Goal: Task Accomplishment & Management: Manage account settings

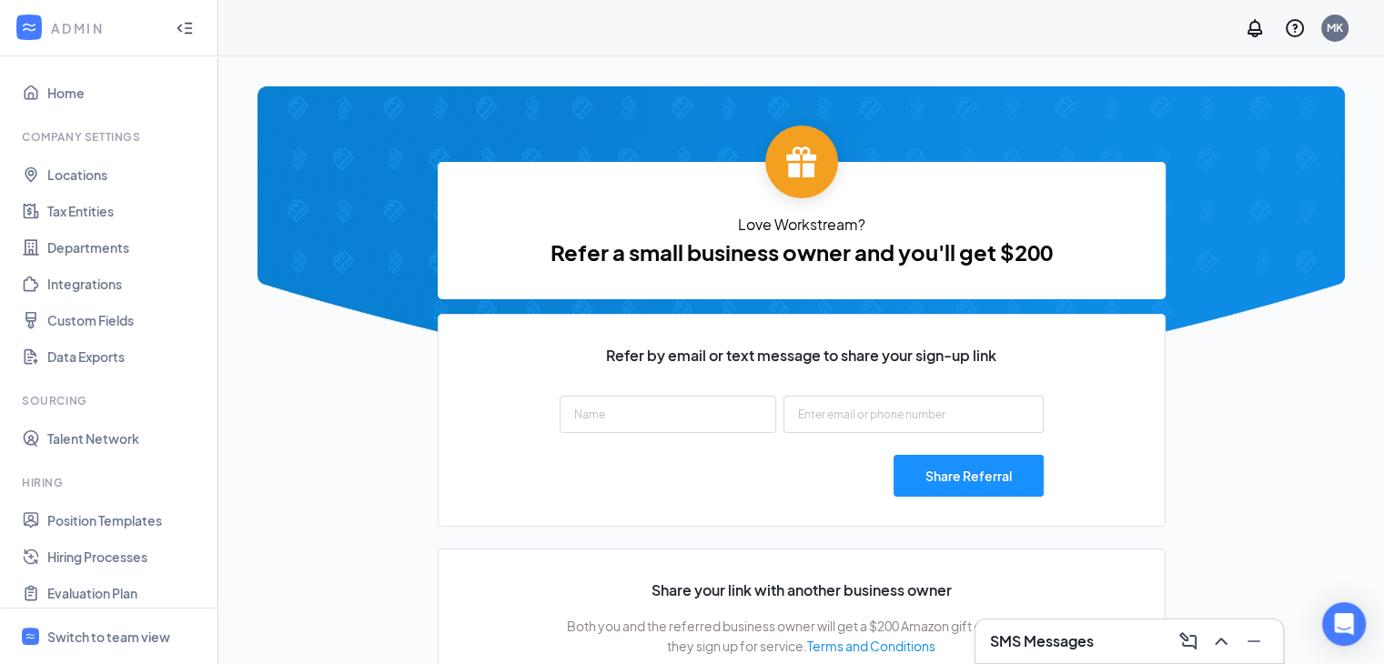
type input "[URL][DOMAIN_NAME]"
click at [137, 630] on div "Switch to team view" at bounding box center [108, 637] width 123 height 18
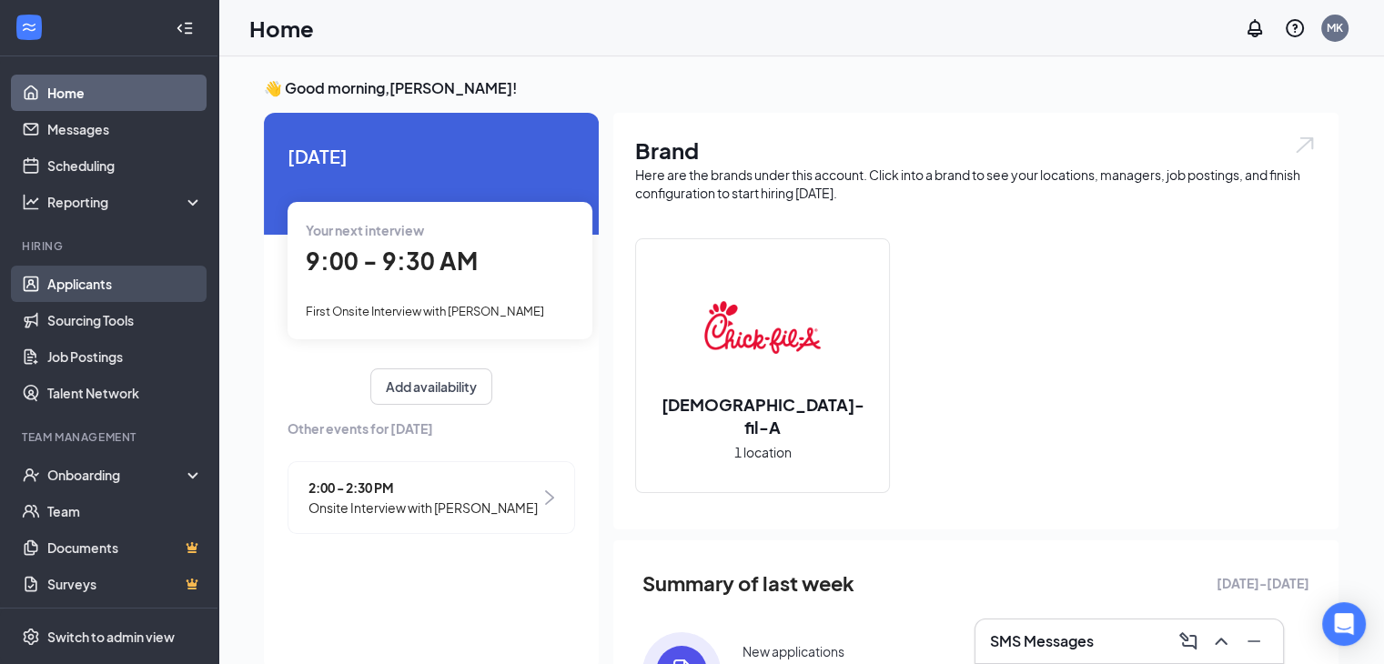
click at [132, 291] on link "Applicants" at bounding box center [125, 284] width 156 height 36
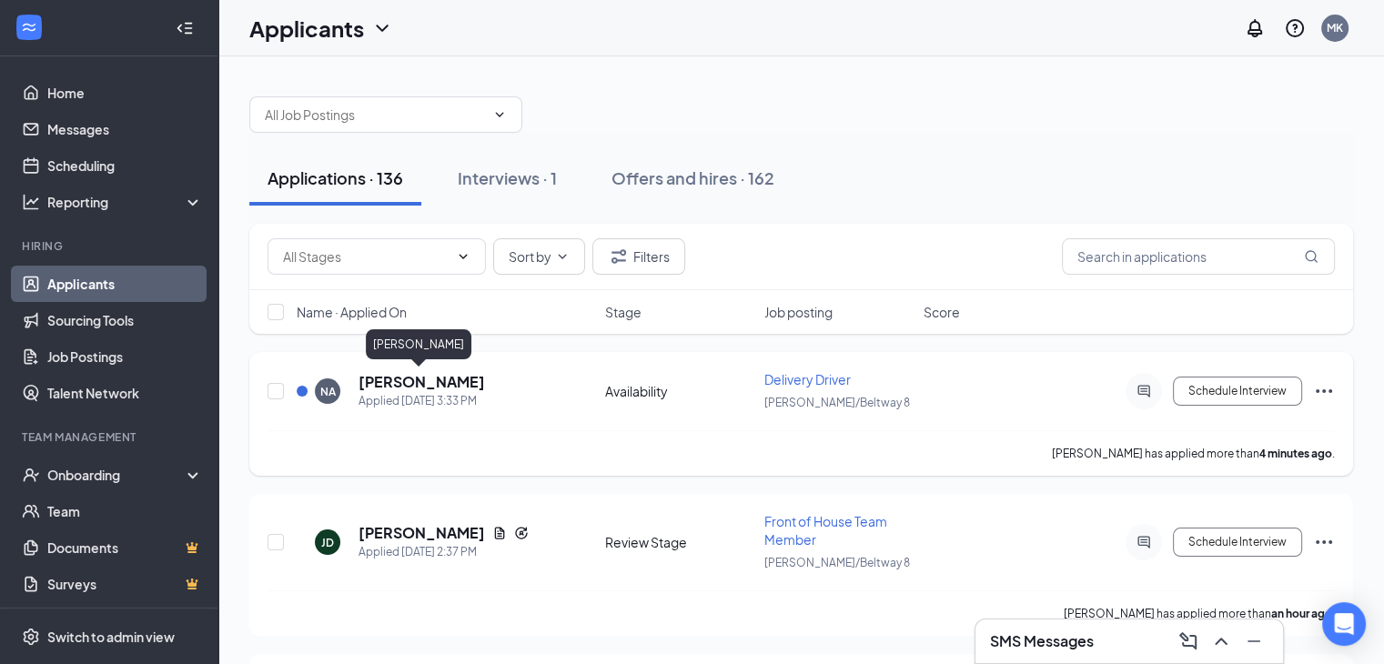
click at [433, 388] on h5 "[PERSON_NAME]" at bounding box center [421, 382] width 126 height 20
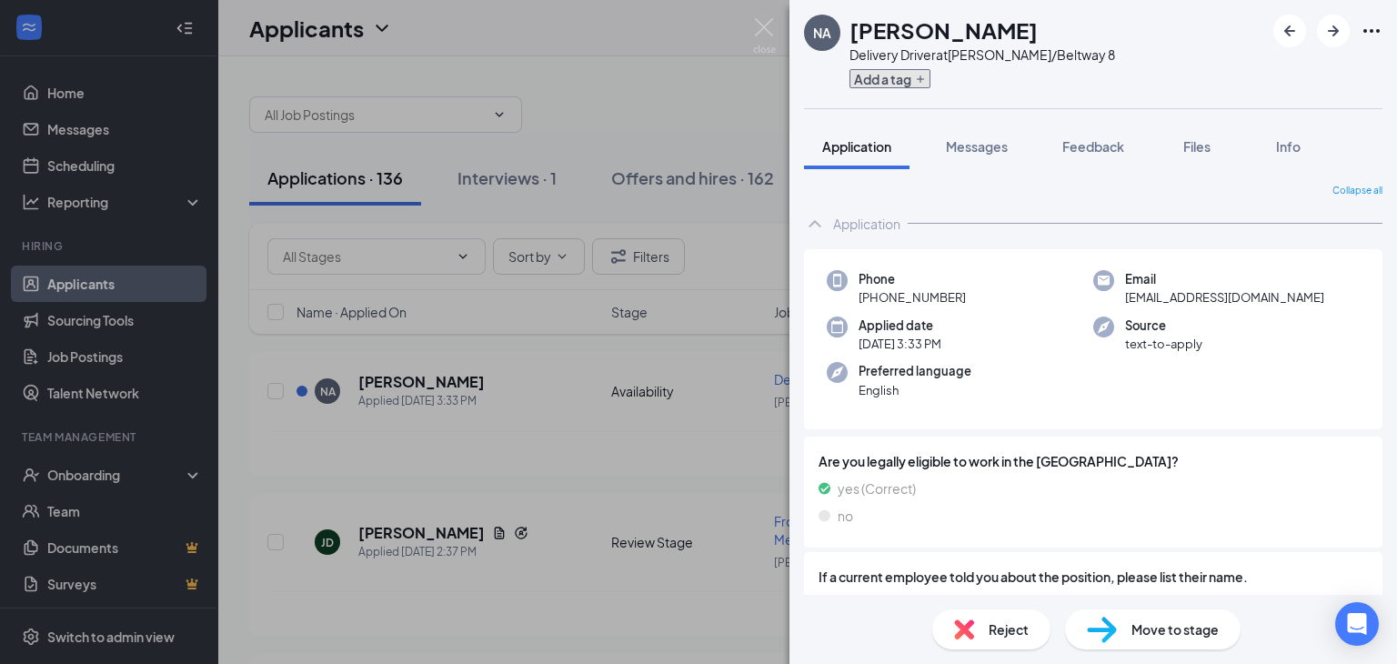
click at [926, 78] on icon "Plus" at bounding box center [920, 79] width 11 height 11
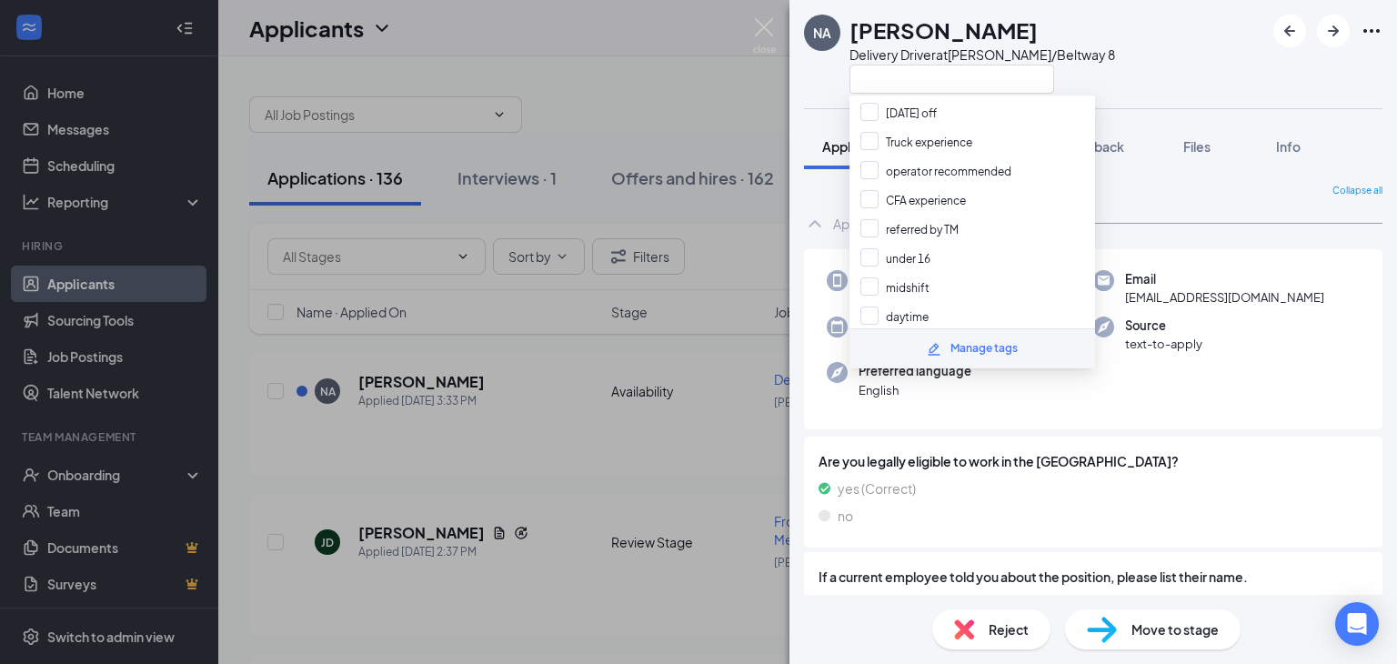
scroll to position [196, 0]
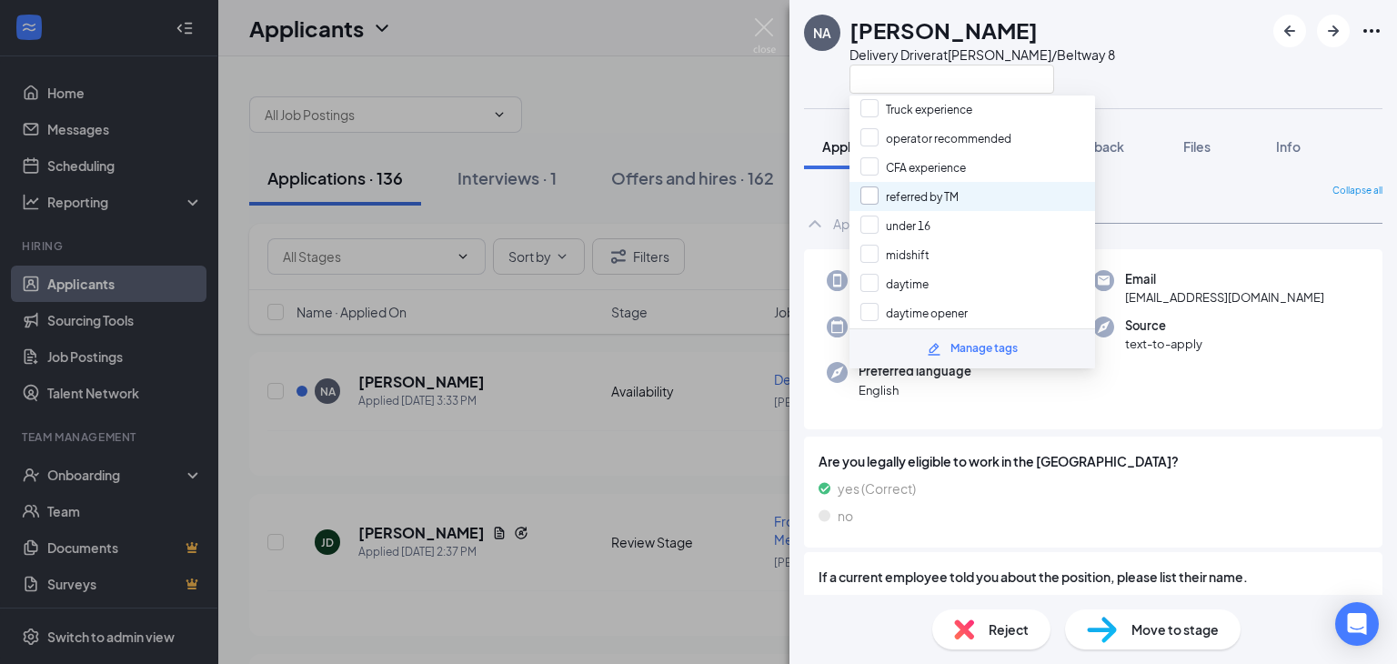
click at [861, 186] on input "referred by TM" at bounding box center [910, 196] width 98 height 20
checkbox input "true"
click at [1244, 30] on div "NA [PERSON_NAME] Delivery Driver at [GEOGRAPHIC_DATA]/Beltway 8" at bounding box center [1094, 54] width 608 height 108
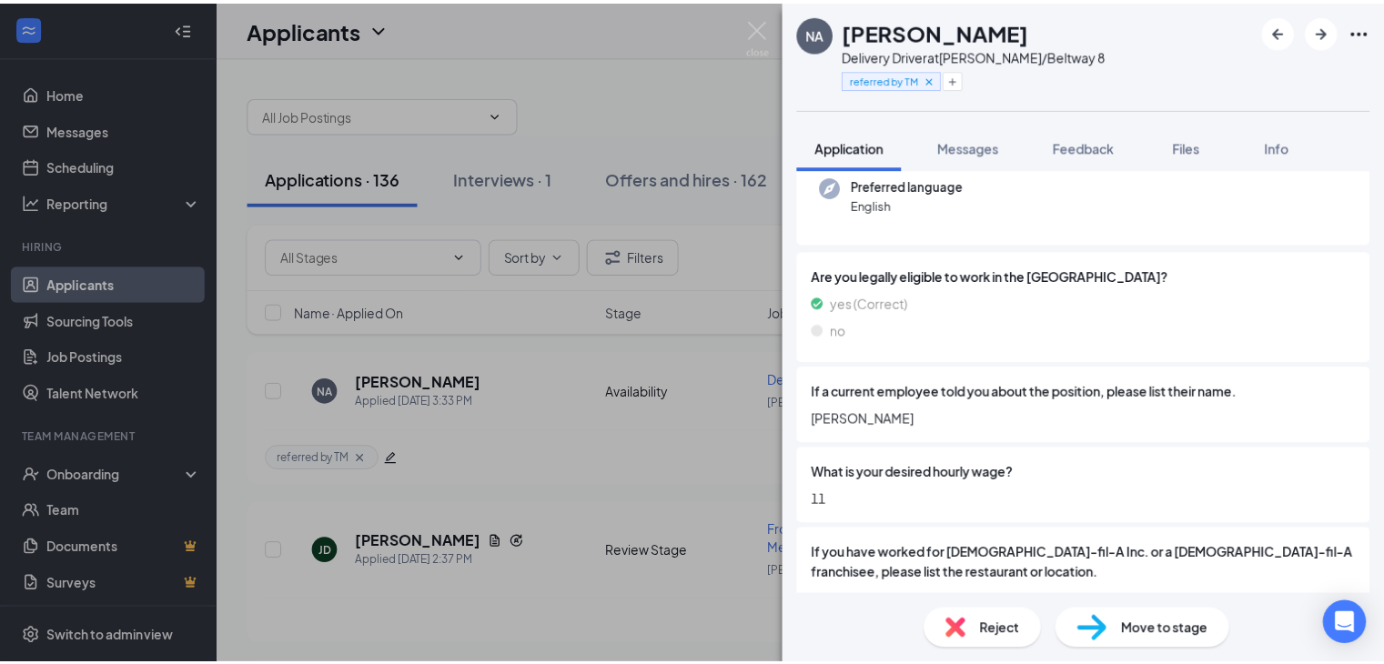
scroll to position [0, 0]
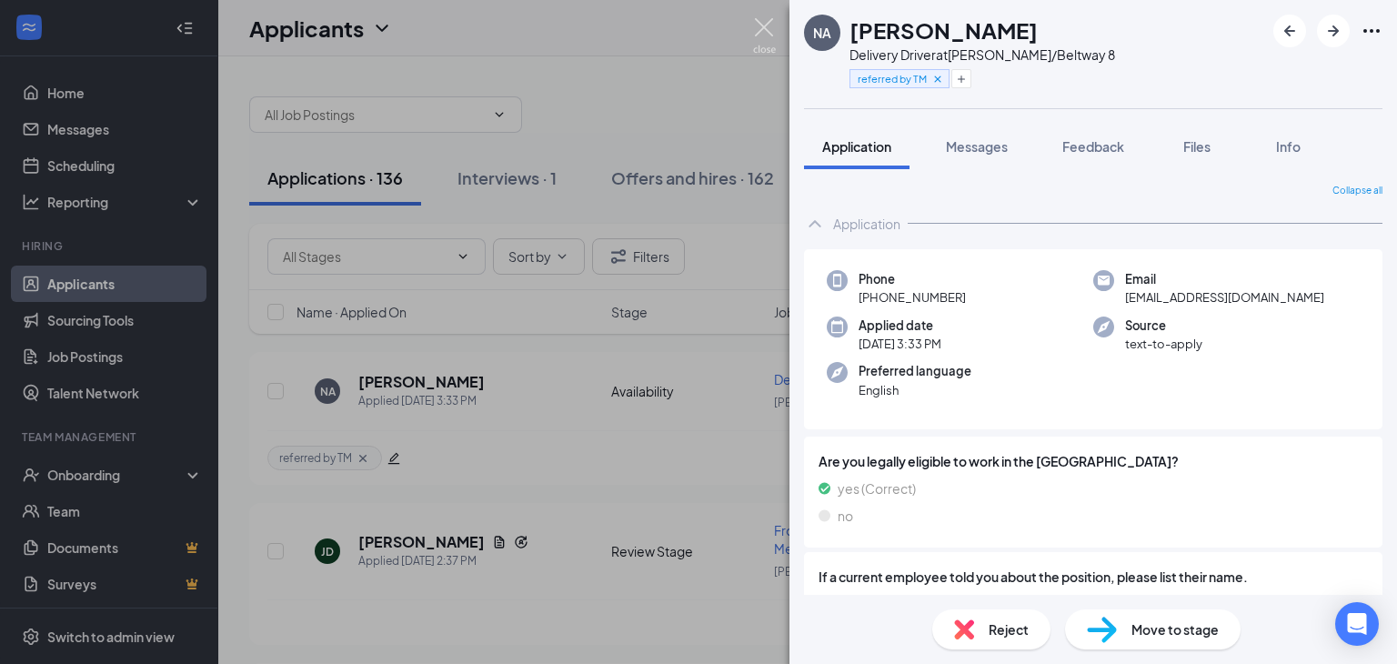
click at [764, 27] on img at bounding box center [764, 35] width 23 height 35
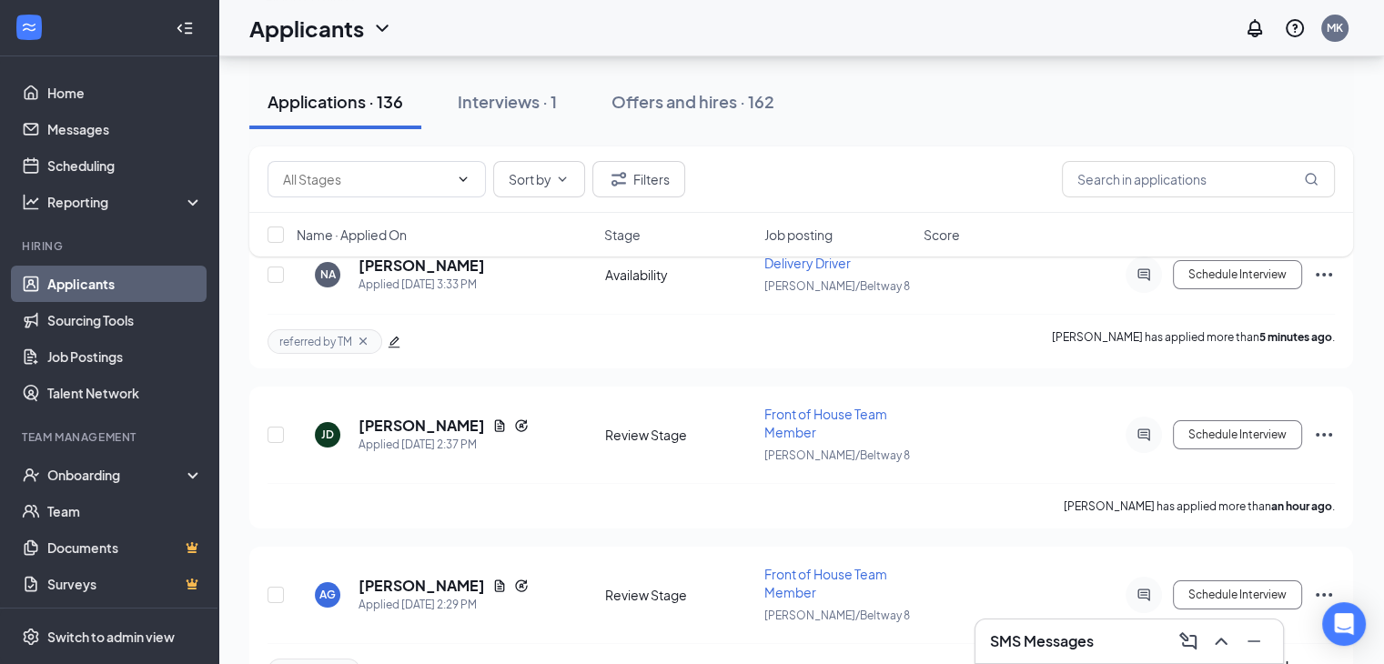
scroll to position [112, 0]
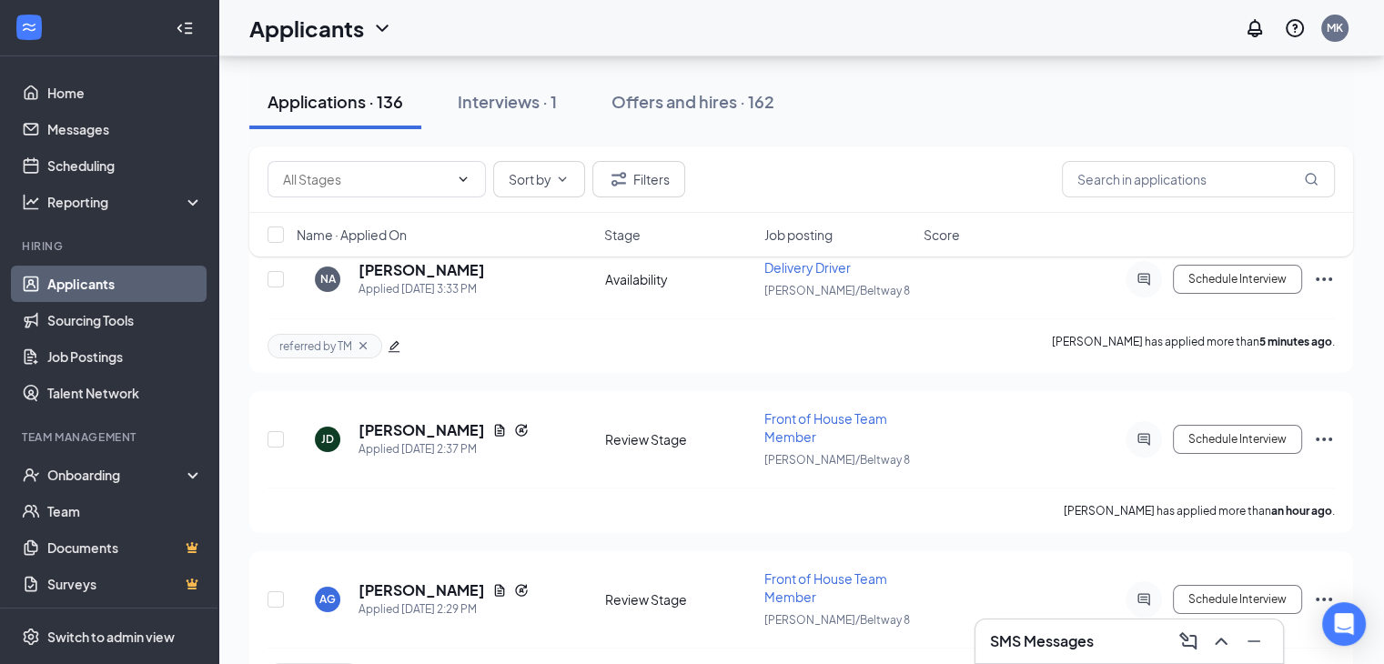
click at [412, 270] on div "Sort by Filters Name · Applied On Stage Job posting Score" at bounding box center [800, 210] width 1103 height 128
click at [413, 268] on div "Sort by Filters Name · Applied On Stage Job posting Score" at bounding box center [800, 210] width 1103 height 128
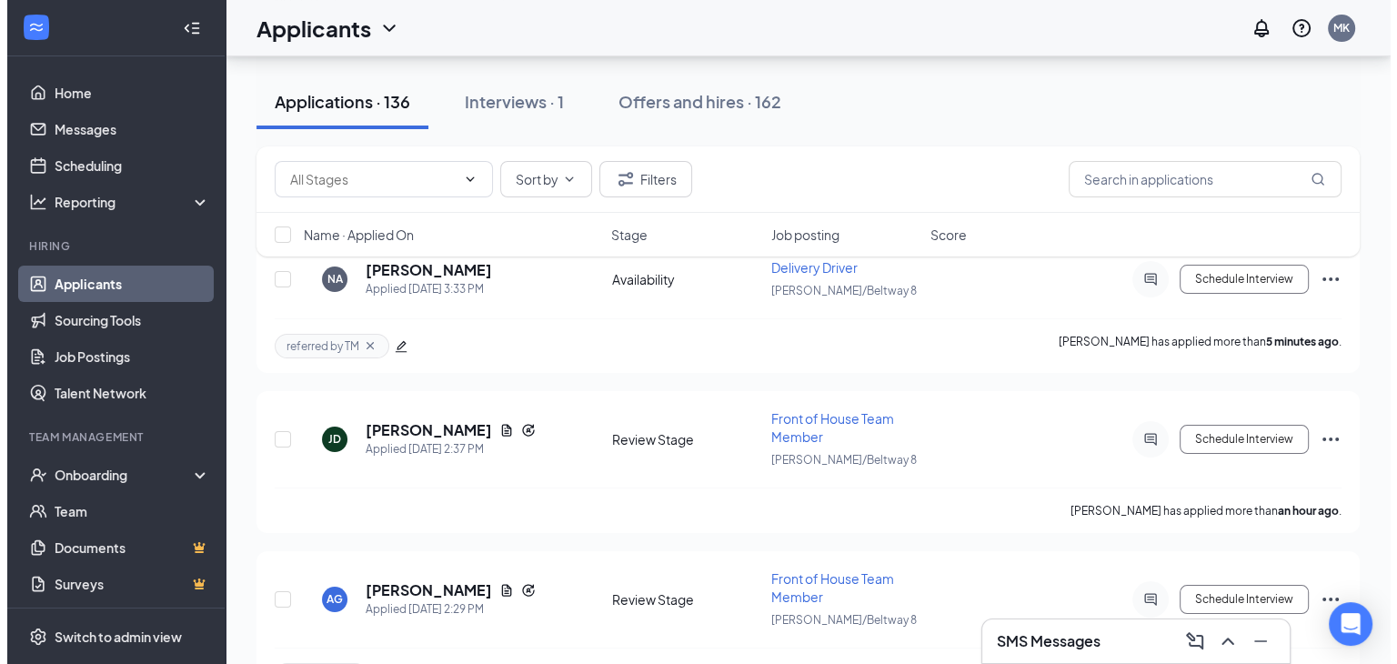
scroll to position [0, 0]
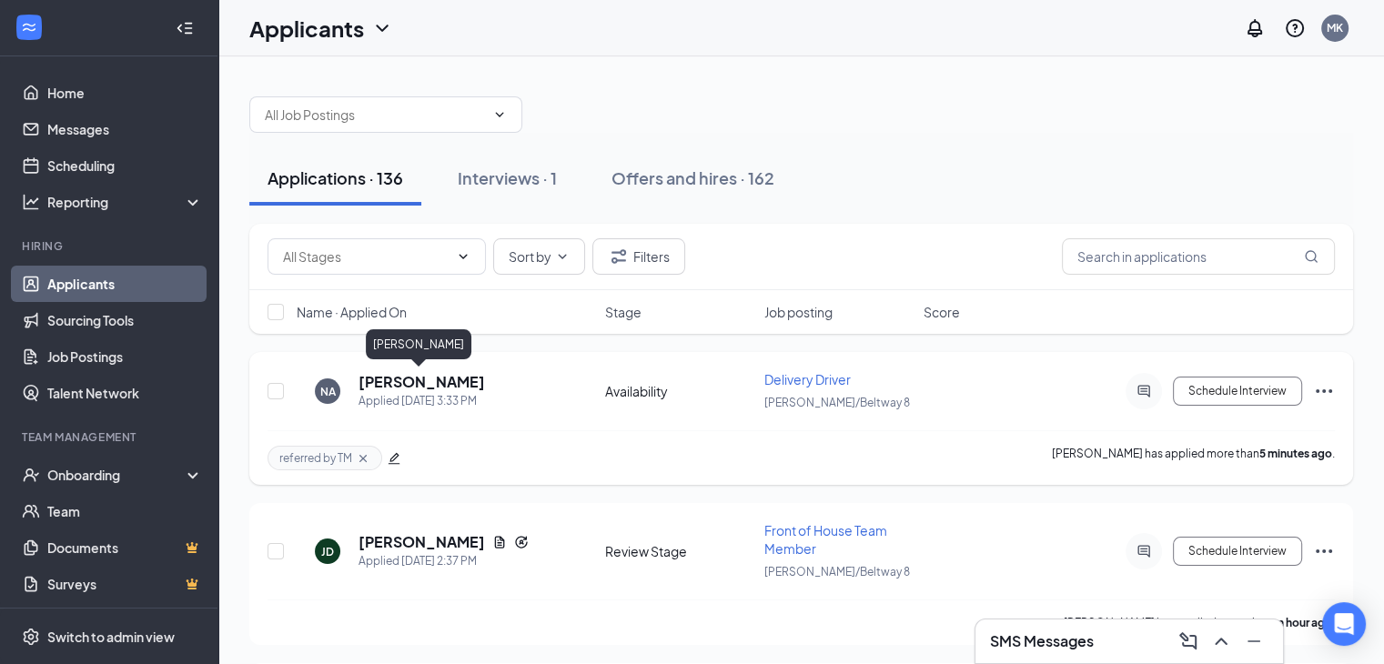
click at [449, 379] on h5 "[PERSON_NAME]" at bounding box center [421, 382] width 126 height 20
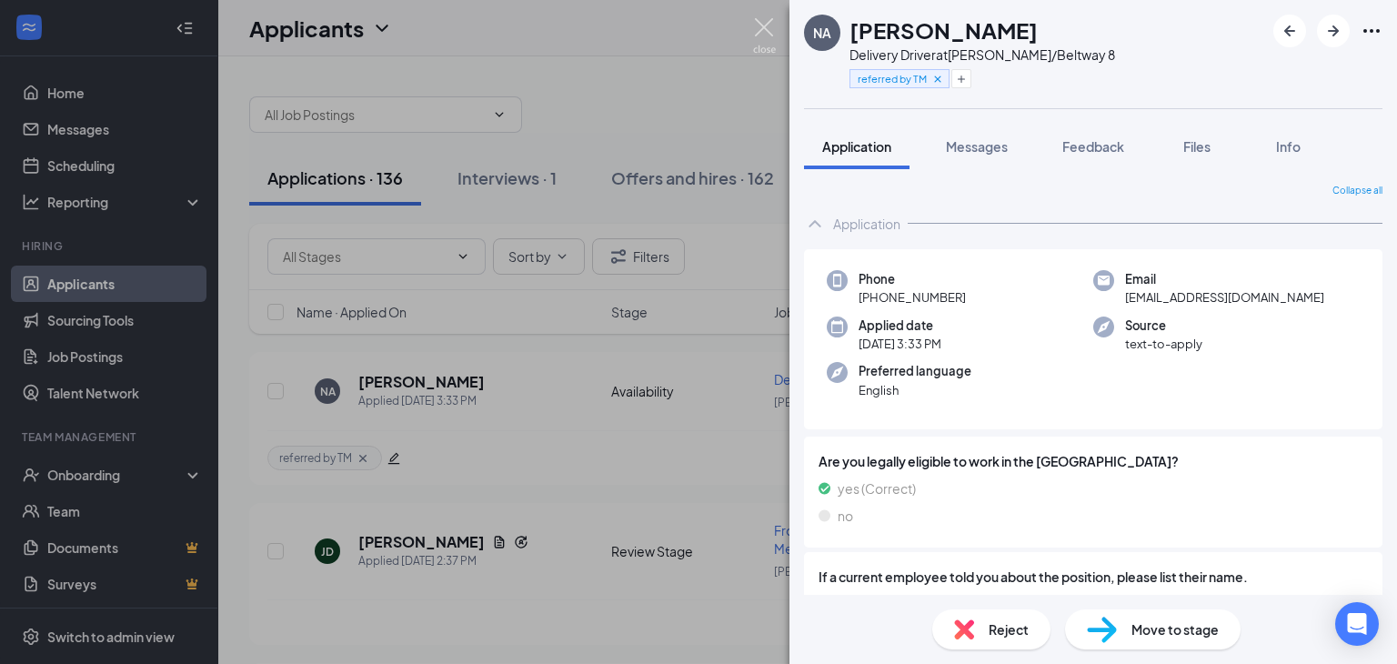
click at [770, 27] on img at bounding box center [764, 35] width 23 height 35
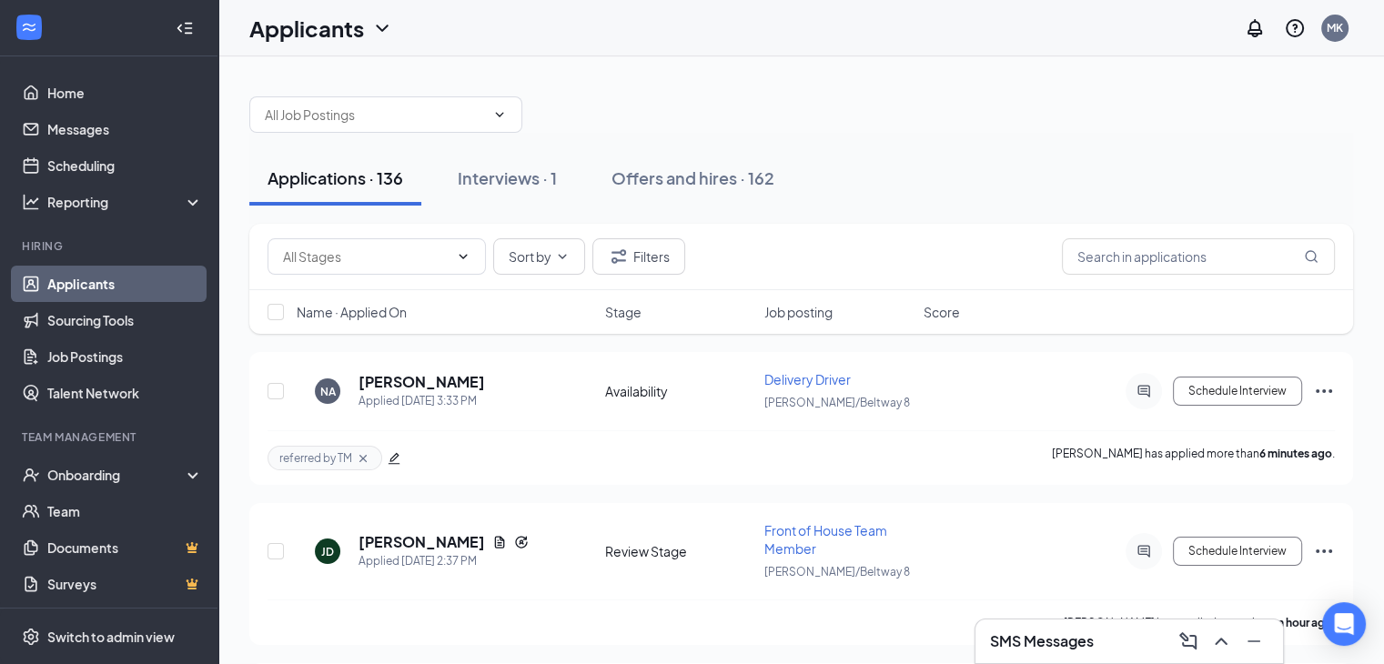
click at [95, 277] on link "Applicants" at bounding box center [125, 284] width 156 height 36
click at [691, 175] on div "Offers and hires · 162" at bounding box center [692, 177] width 163 height 23
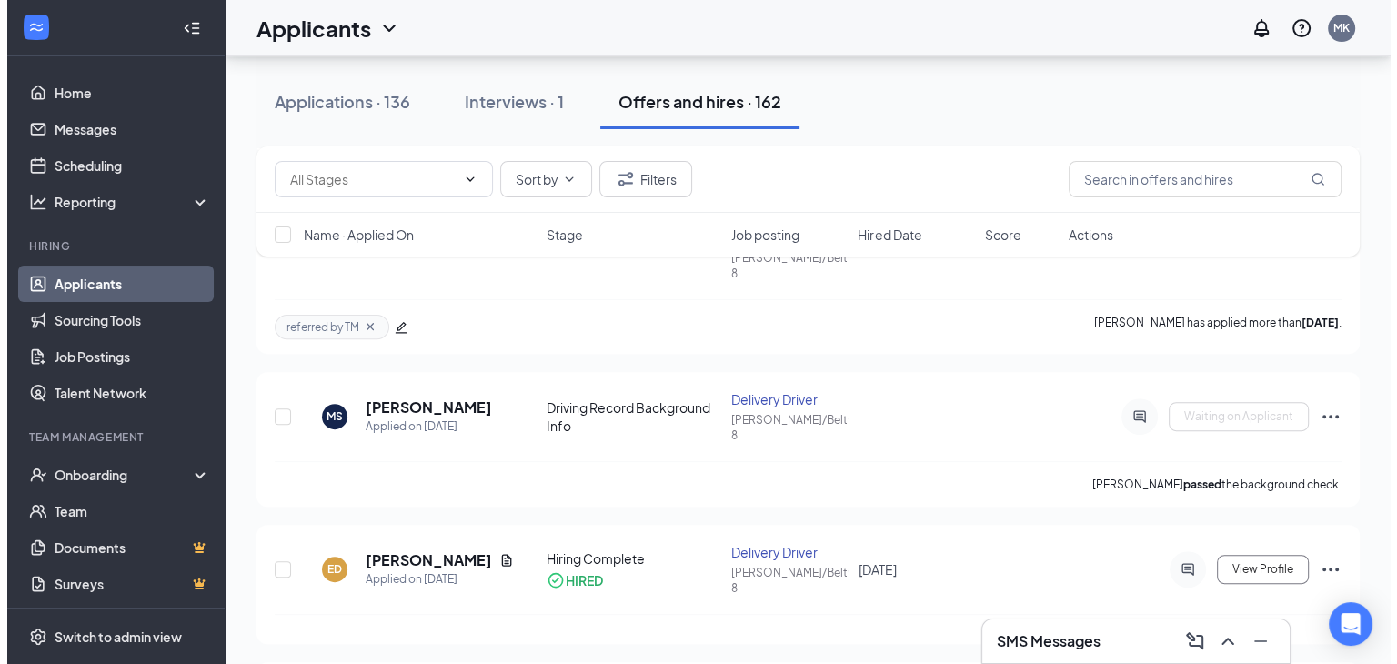
scroll to position [549, 0]
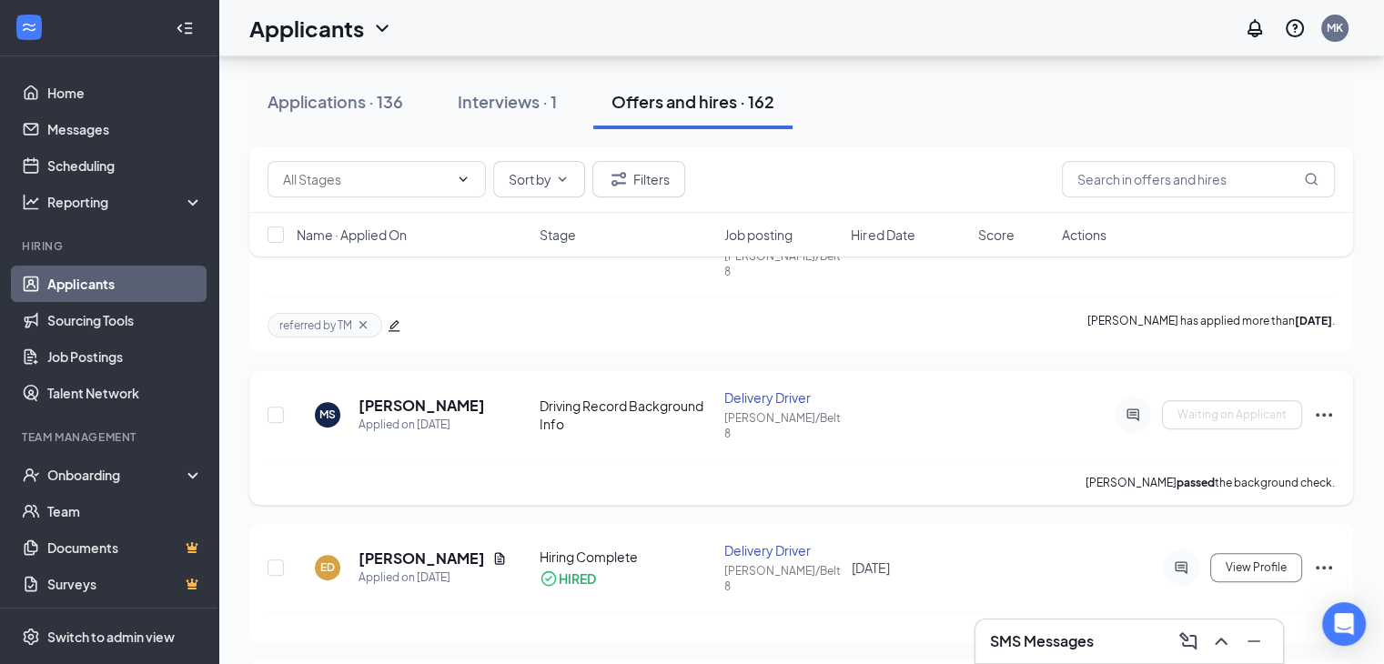
click at [1204, 459] on div "[PERSON_NAME] passed the background check." at bounding box center [800, 481] width 1067 height 45
click at [394, 396] on h5 "[PERSON_NAME]" at bounding box center [421, 406] width 126 height 20
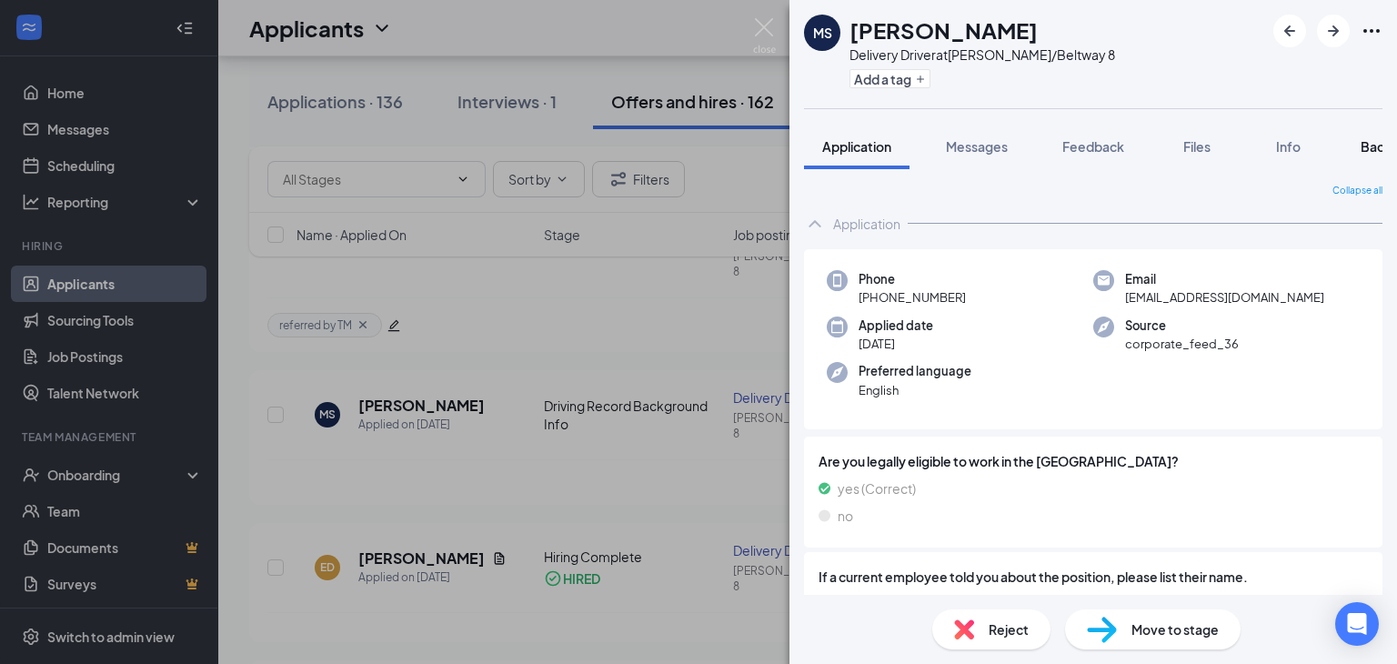
click at [1367, 151] on span "Background" at bounding box center [1398, 146] width 75 height 16
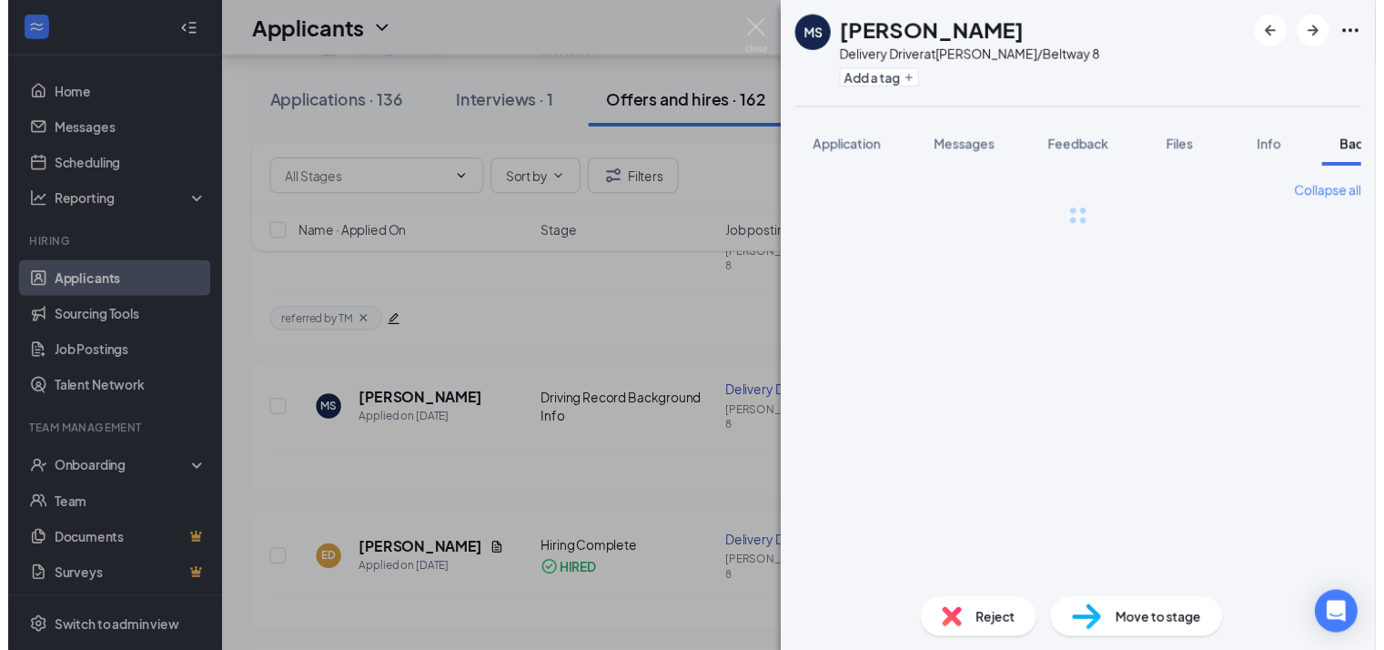
scroll to position [0, 74]
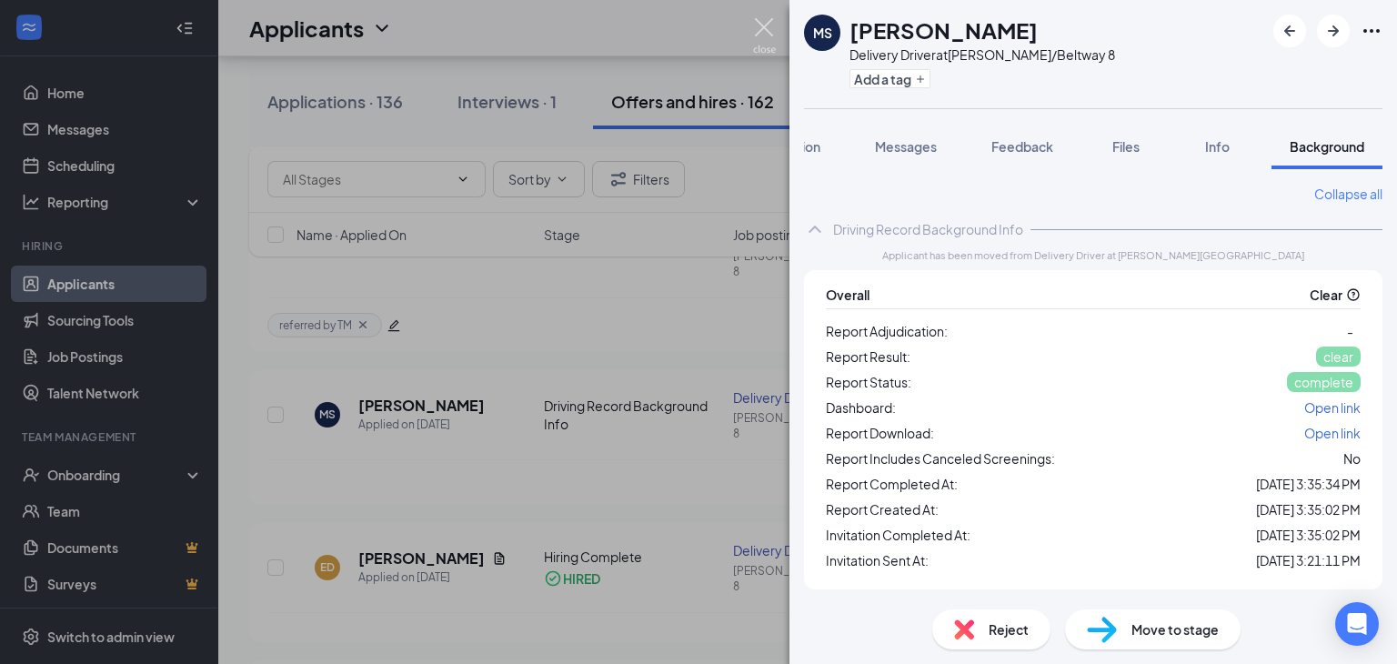
click at [765, 23] on img at bounding box center [764, 35] width 23 height 35
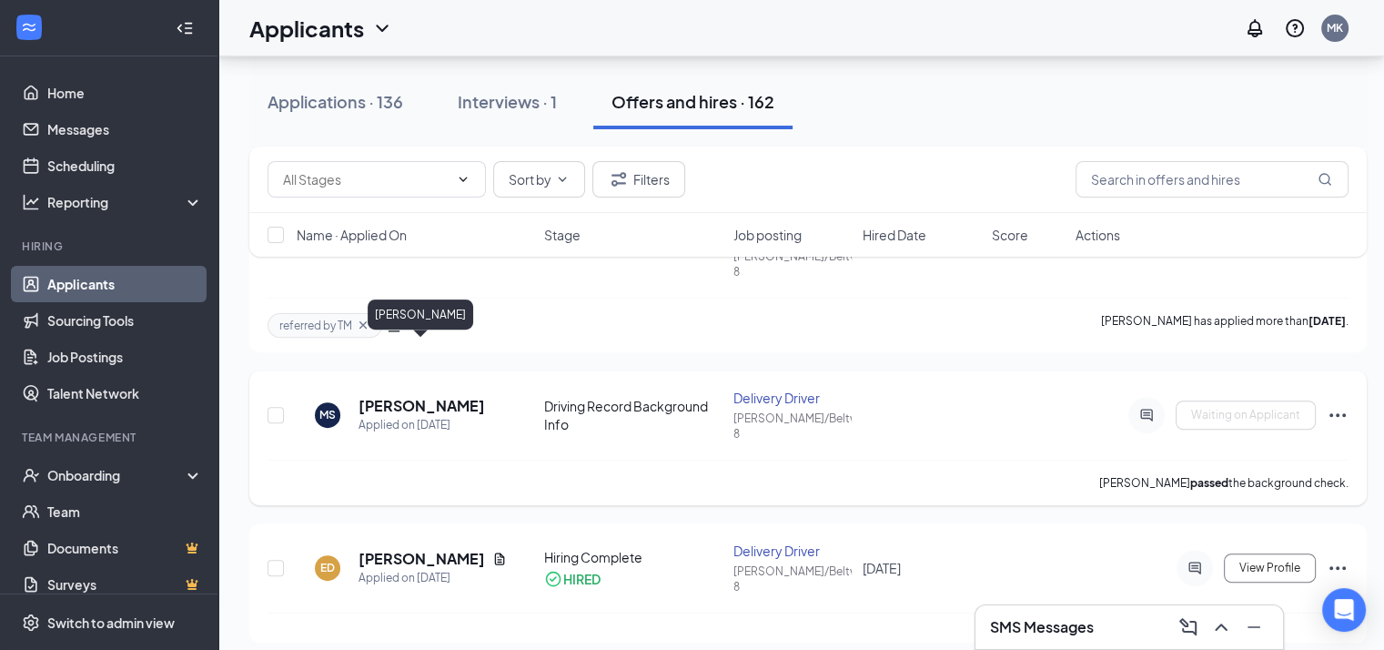
click at [451, 396] on h5 "[PERSON_NAME]" at bounding box center [421, 406] width 126 height 20
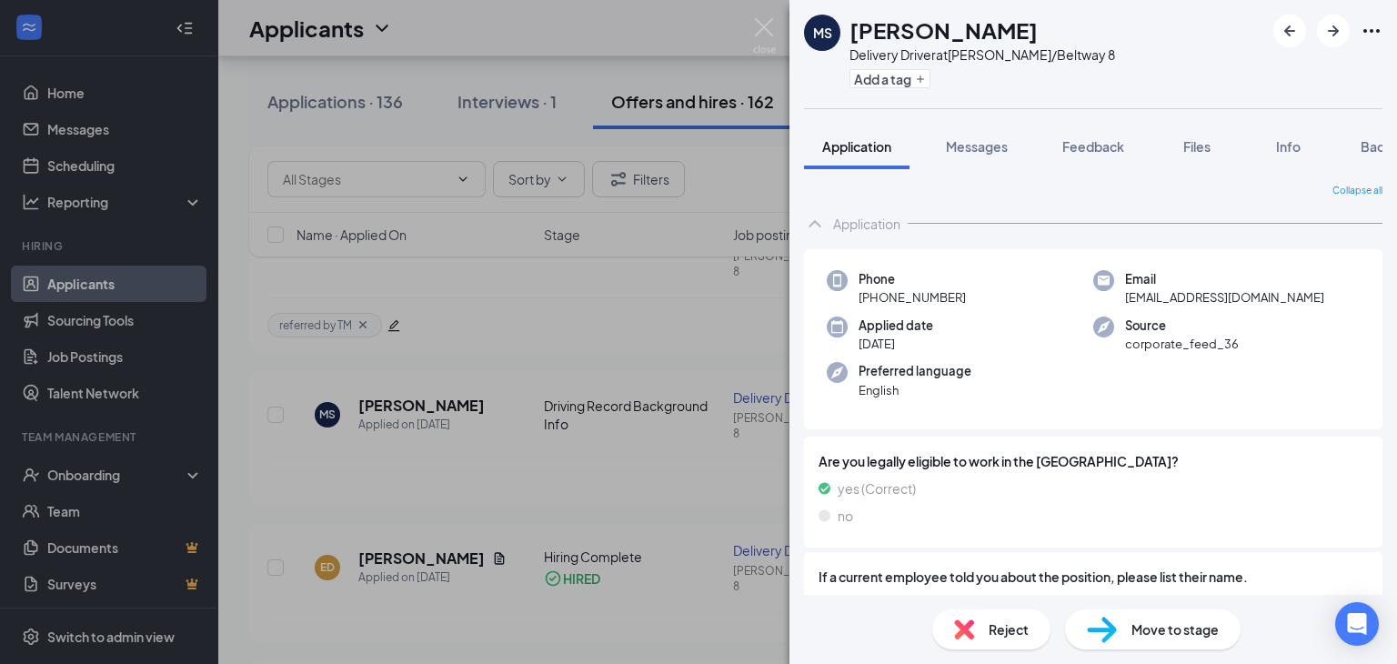
click at [1208, 636] on span "Move to stage" at bounding box center [1175, 629] width 87 height 20
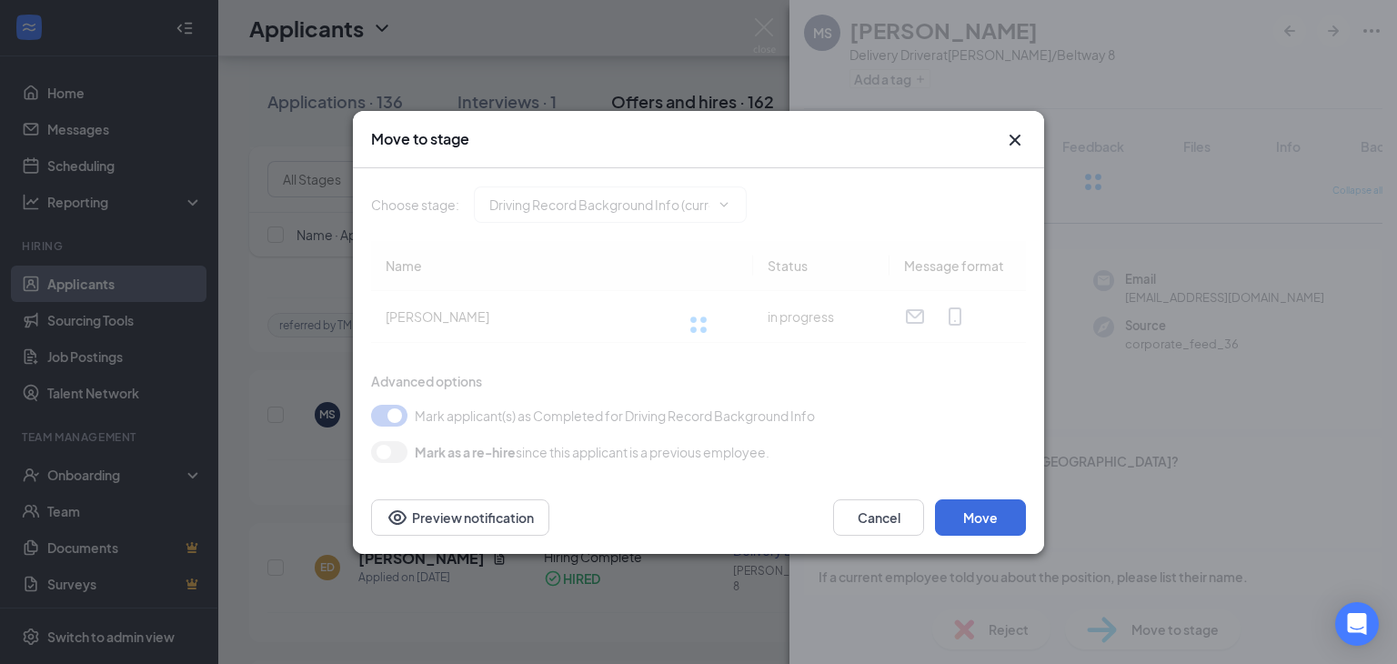
type input "Hiring Complete (final stage)"
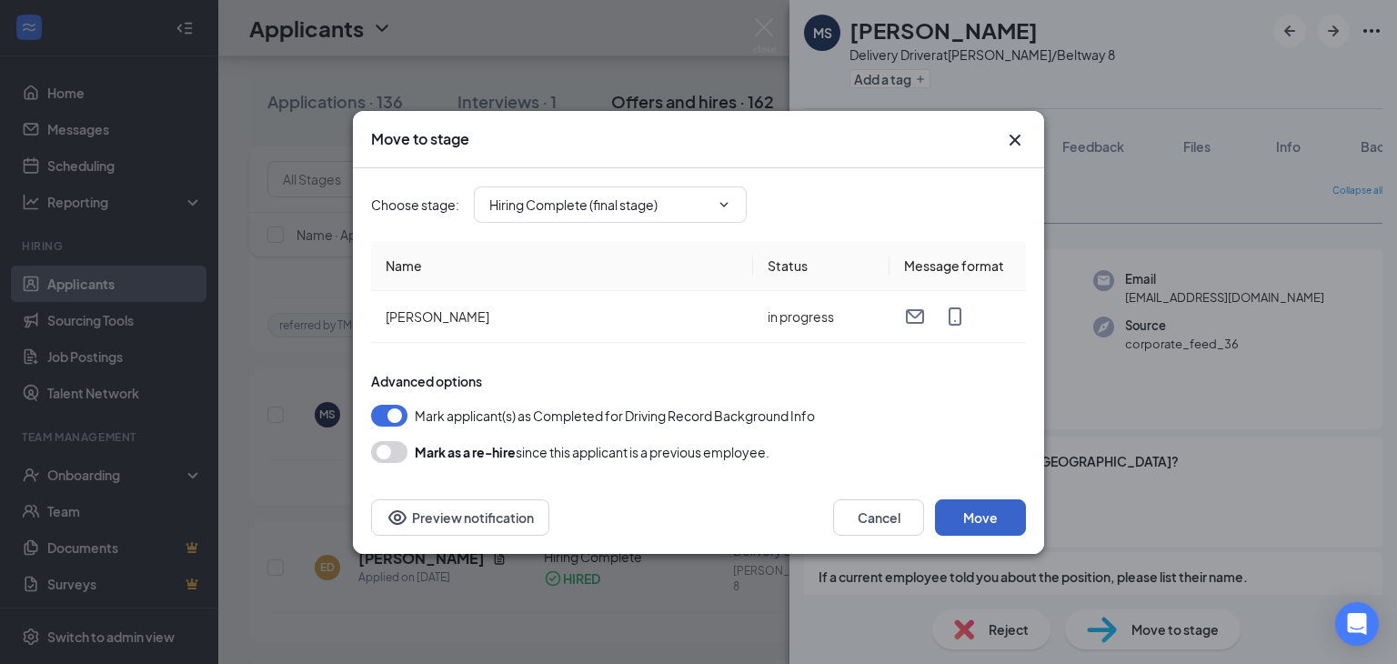
click at [968, 507] on button "Move" at bounding box center [980, 517] width 91 height 36
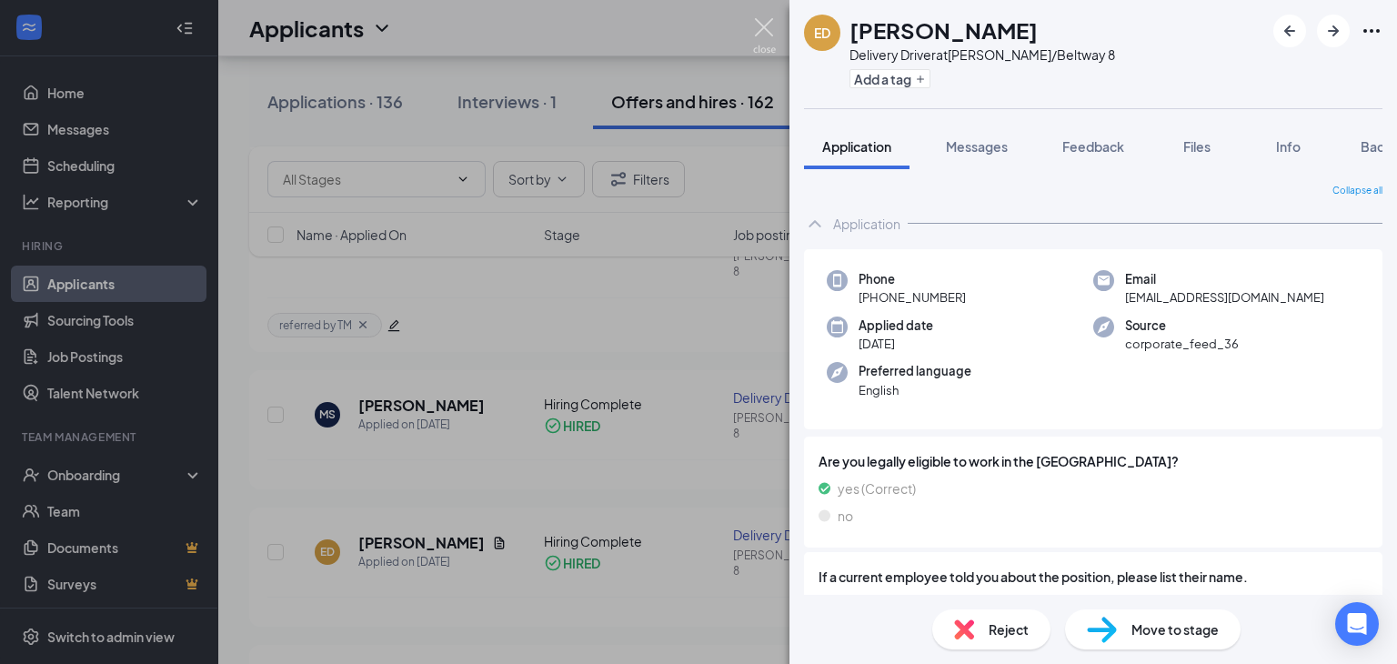
click at [770, 22] on img at bounding box center [764, 35] width 23 height 35
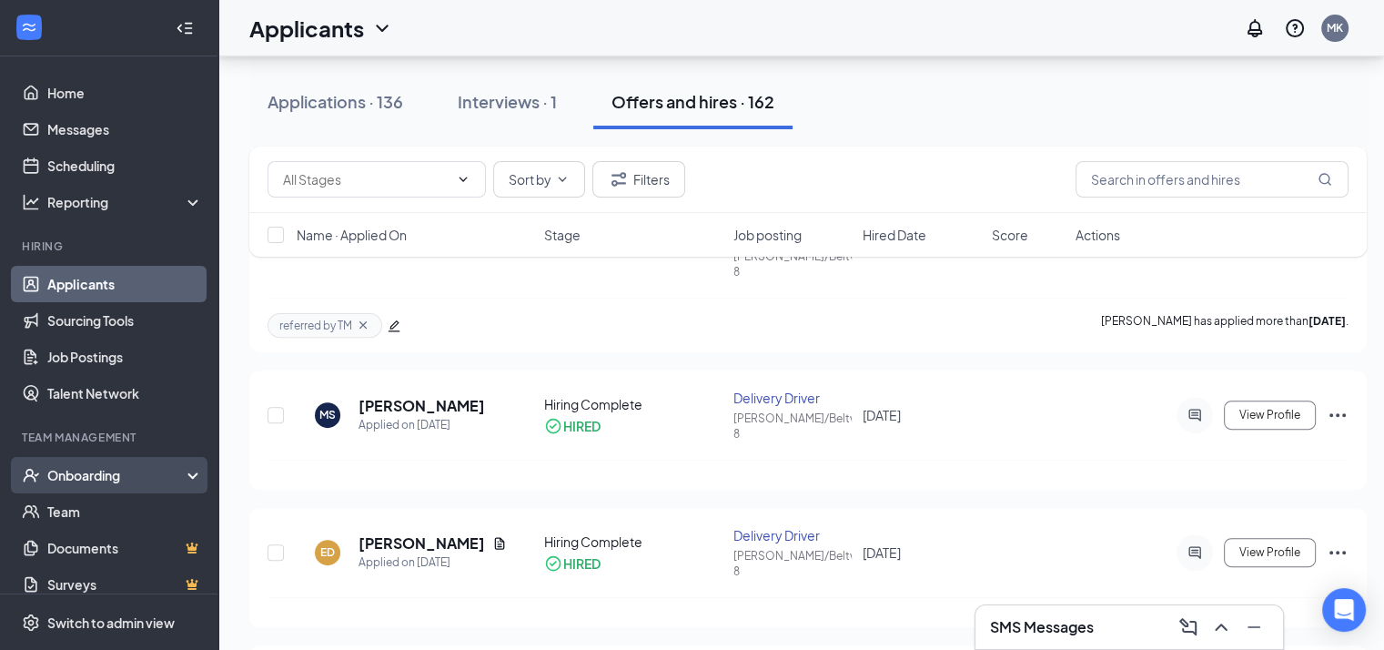
click at [113, 479] on div "Onboarding" at bounding box center [117, 475] width 140 height 18
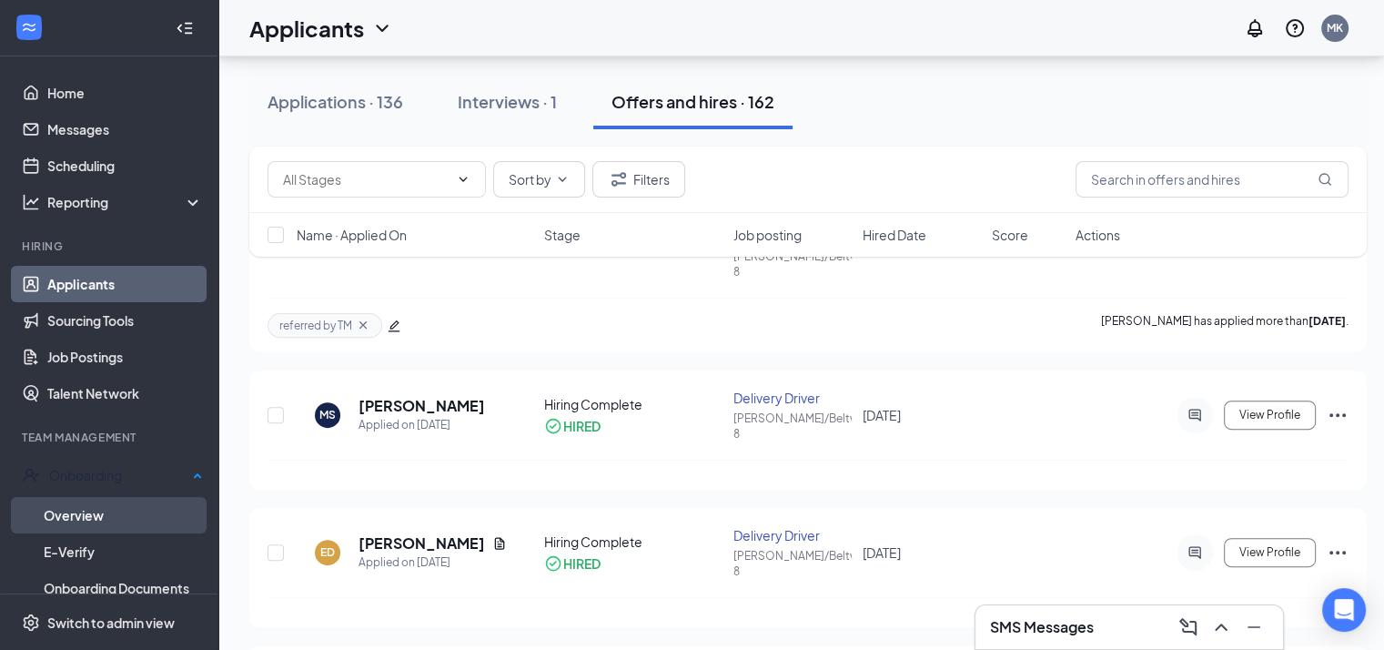
click at [98, 507] on link "Overview" at bounding box center [123, 515] width 159 height 36
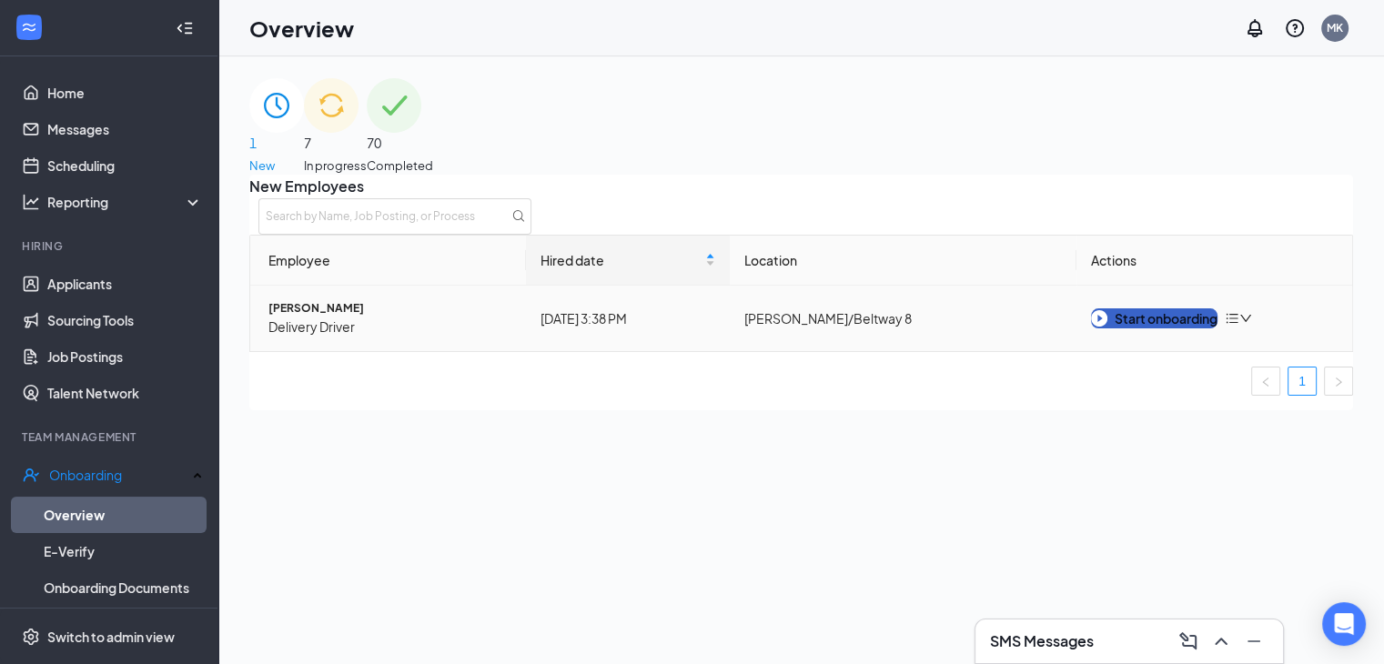
click at [1198, 328] on div "Start onboarding" at bounding box center [1154, 318] width 126 height 20
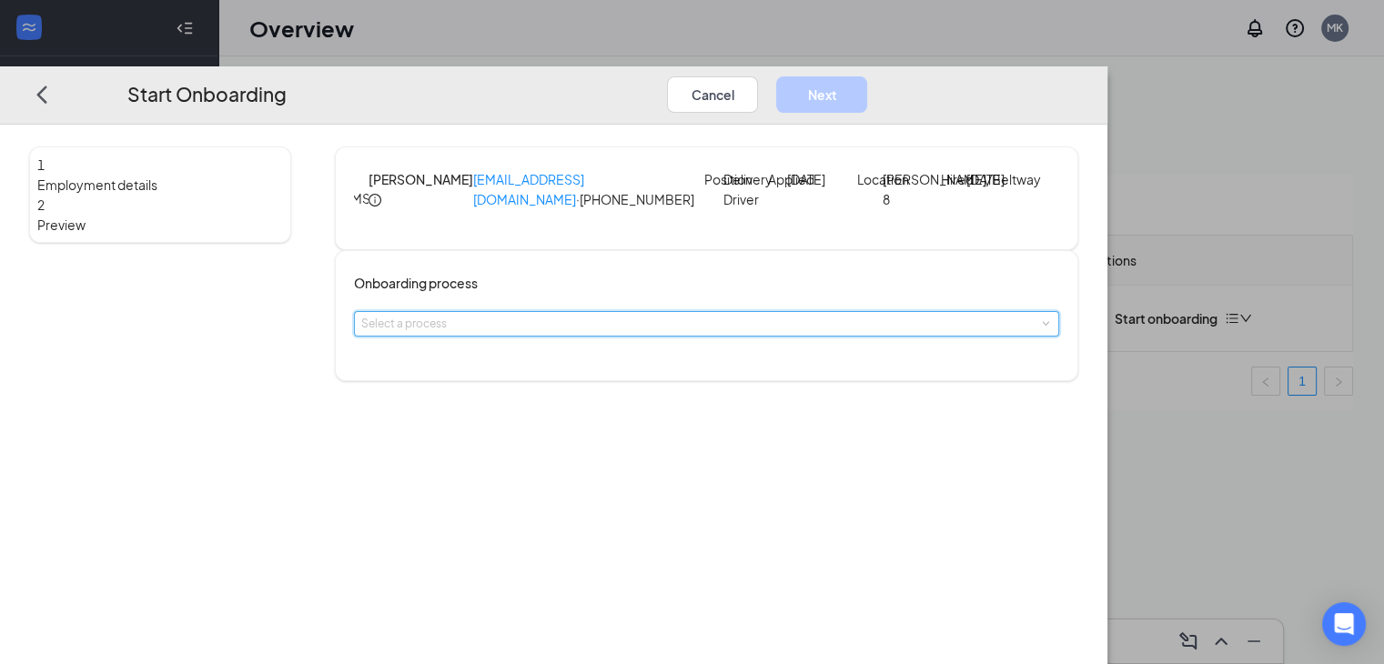
click at [1041, 328] on span at bounding box center [1045, 324] width 8 height 8
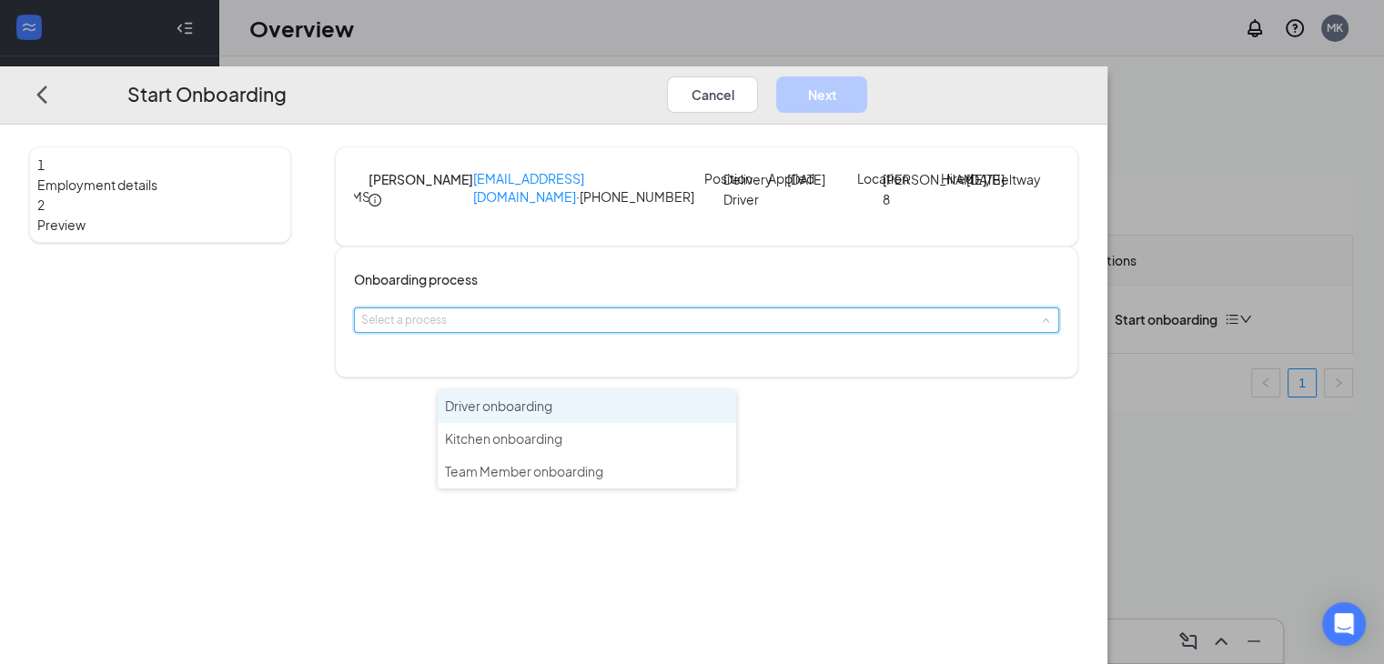
click at [697, 408] on li "Driver onboarding" at bounding box center [587, 406] width 298 height 33
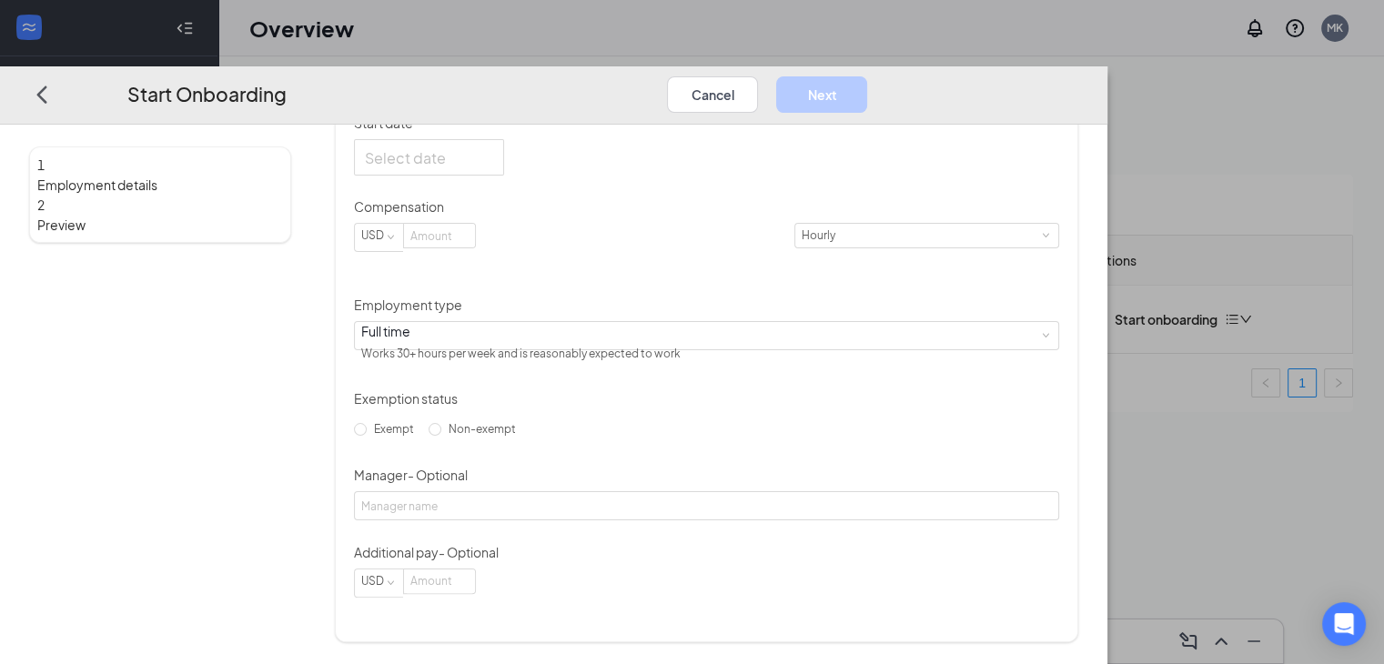
scroll to position [469, 0]
click at [493, 168] on div at bounding box center [429, 157] width 128 height 23
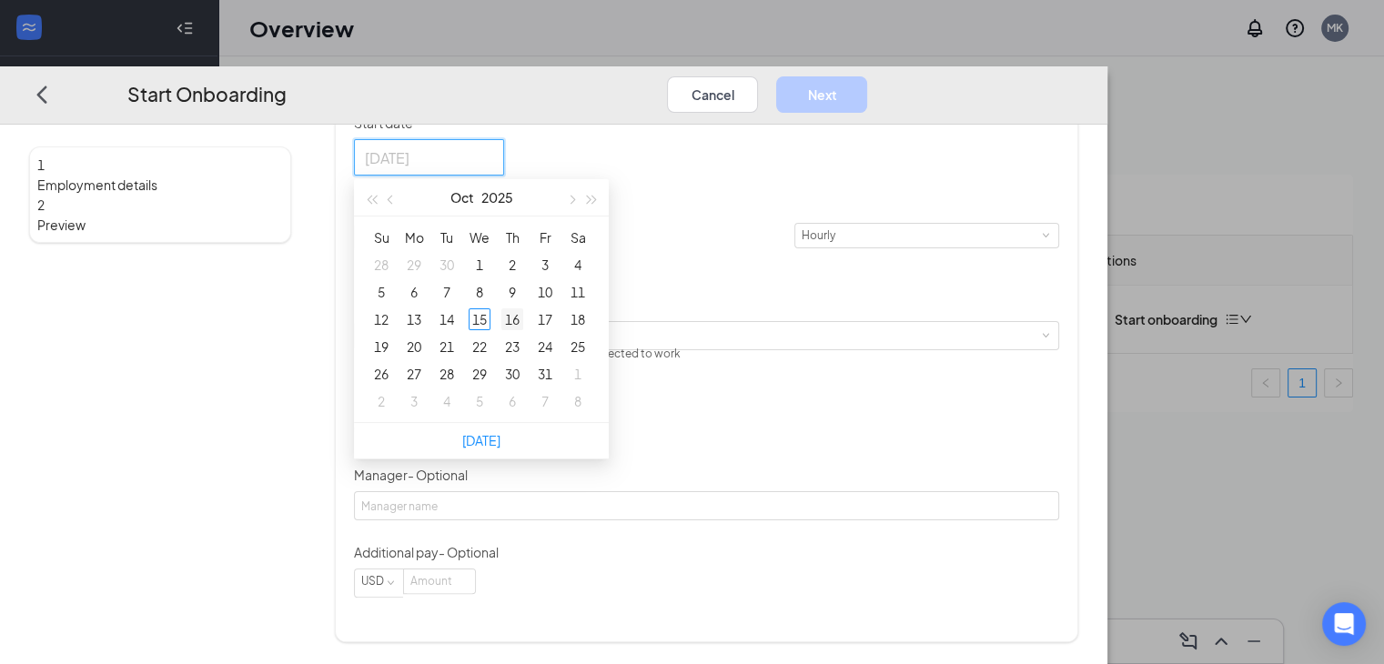
type input "[DATE]"
click at [523, 330] on div "16" at bounding box center [512, 319] width 22 height 22
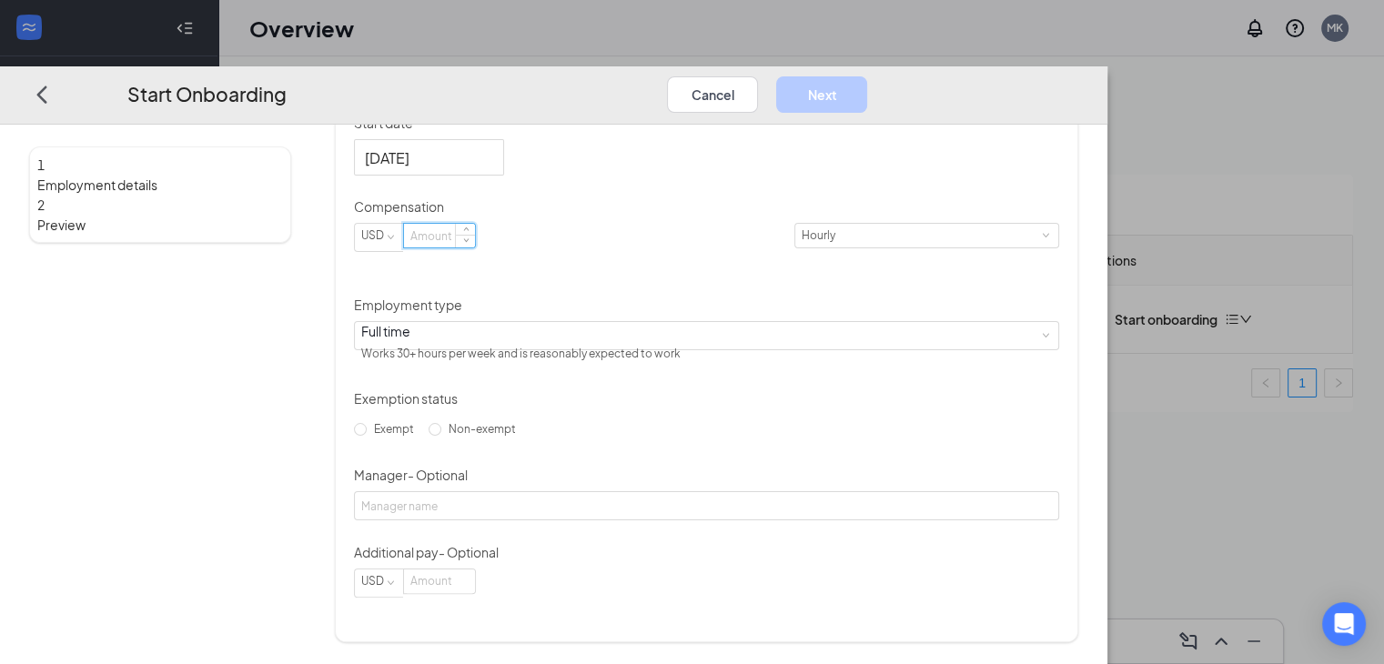
click at [475, 247] on input at bounding box center [439, 236] width 71 height 24
type input "11"
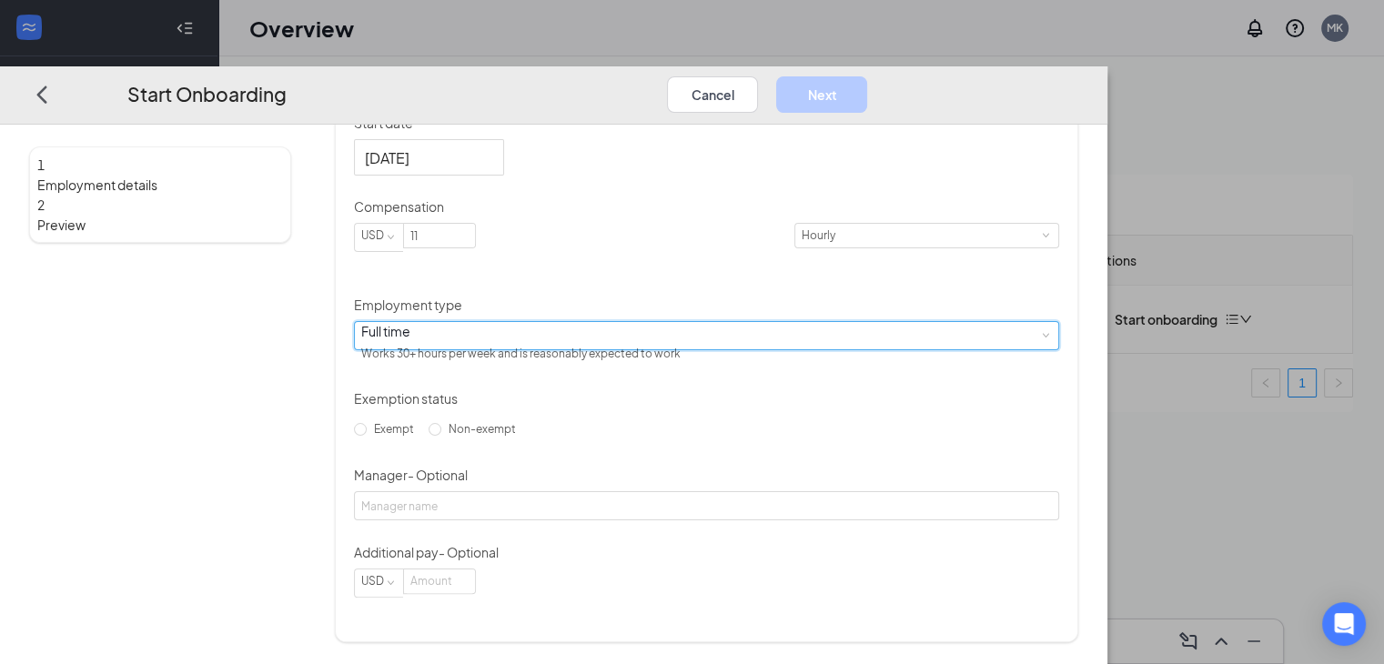
click at [1041, 340] on span at bounding box center [1045, 336] width 8 height 8
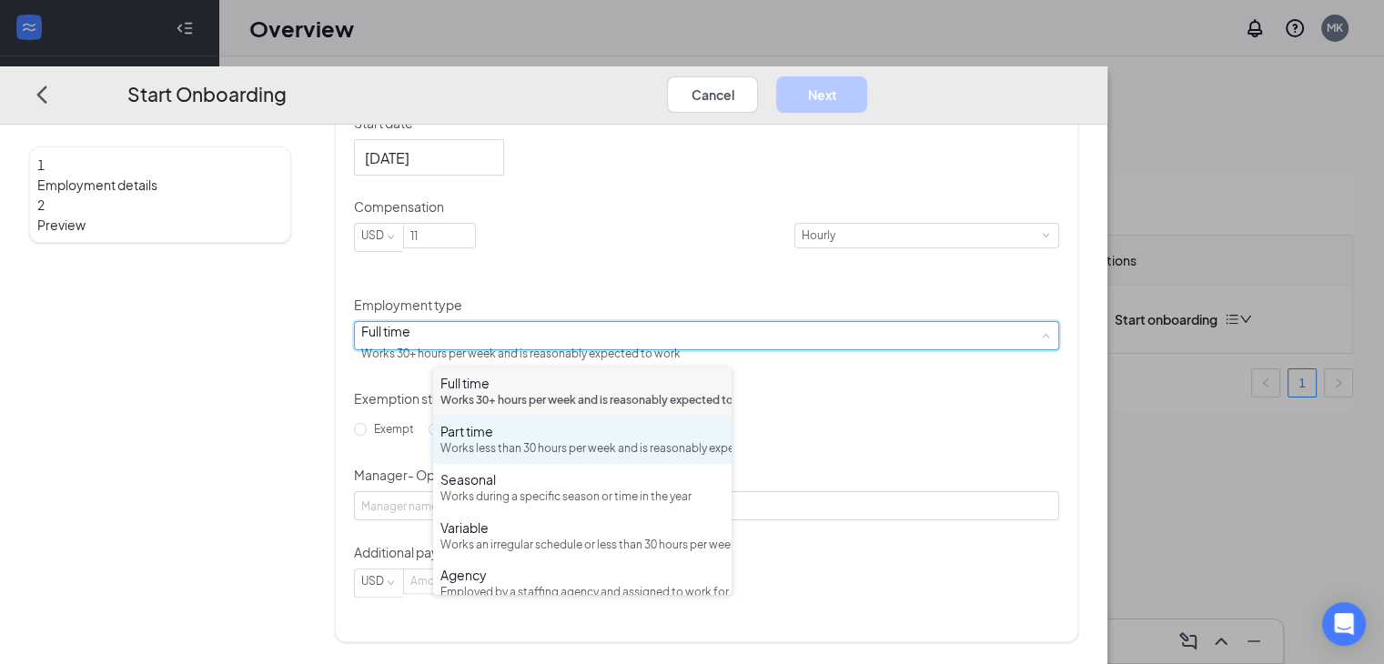
click at [681, 458] on div "Works less than 30 hours per week and is reasonably expected to work" at bounding box center [582, 448] width 284 height 17
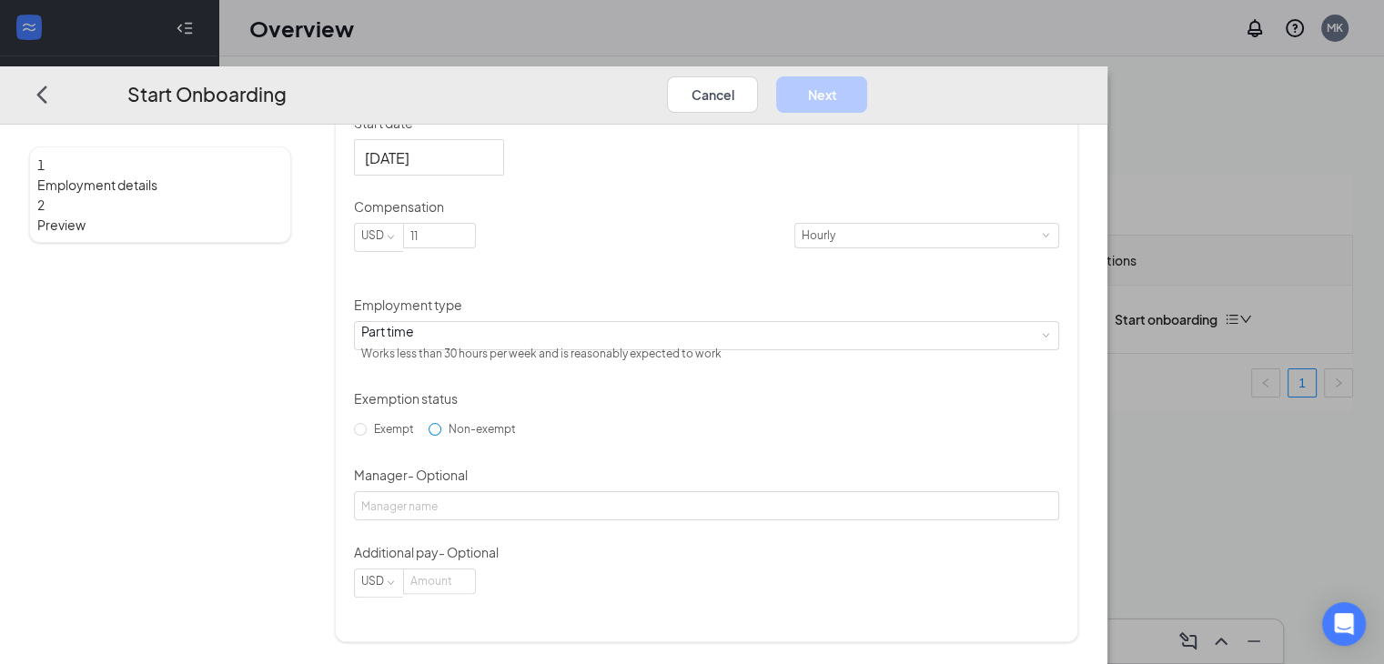
click at [441, 436] on input "Non-exempt" at bounding box center [434, 429] width 13 height 13
radio input "true"
click at [867, 76] on button "Next" at bounding box center [821, 94] width 91 height 36
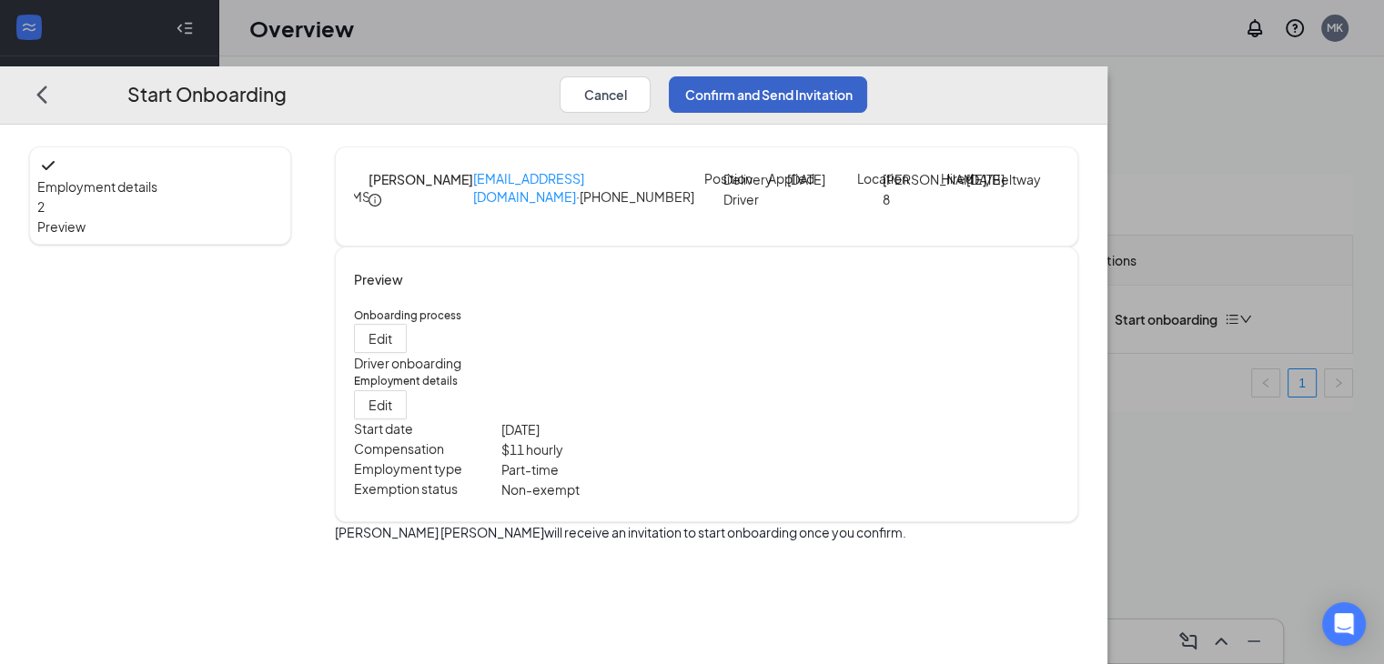
click at [867, 76] on button "Confirm and Send Invitation" at bounding box center [768, 94] width 198 height 36
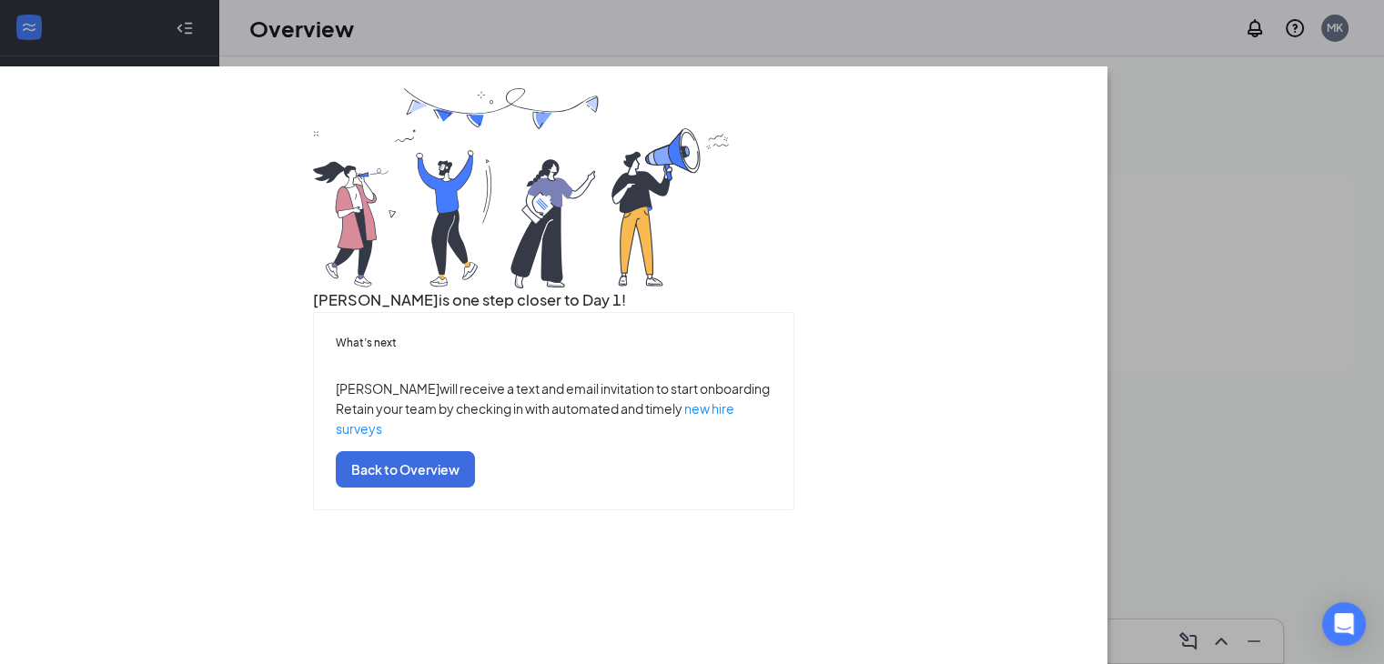
scroll to position [78, 0]
click at [475, 488] on button "Back to Overview" at bounding box center [405, 469] width 139 height 36
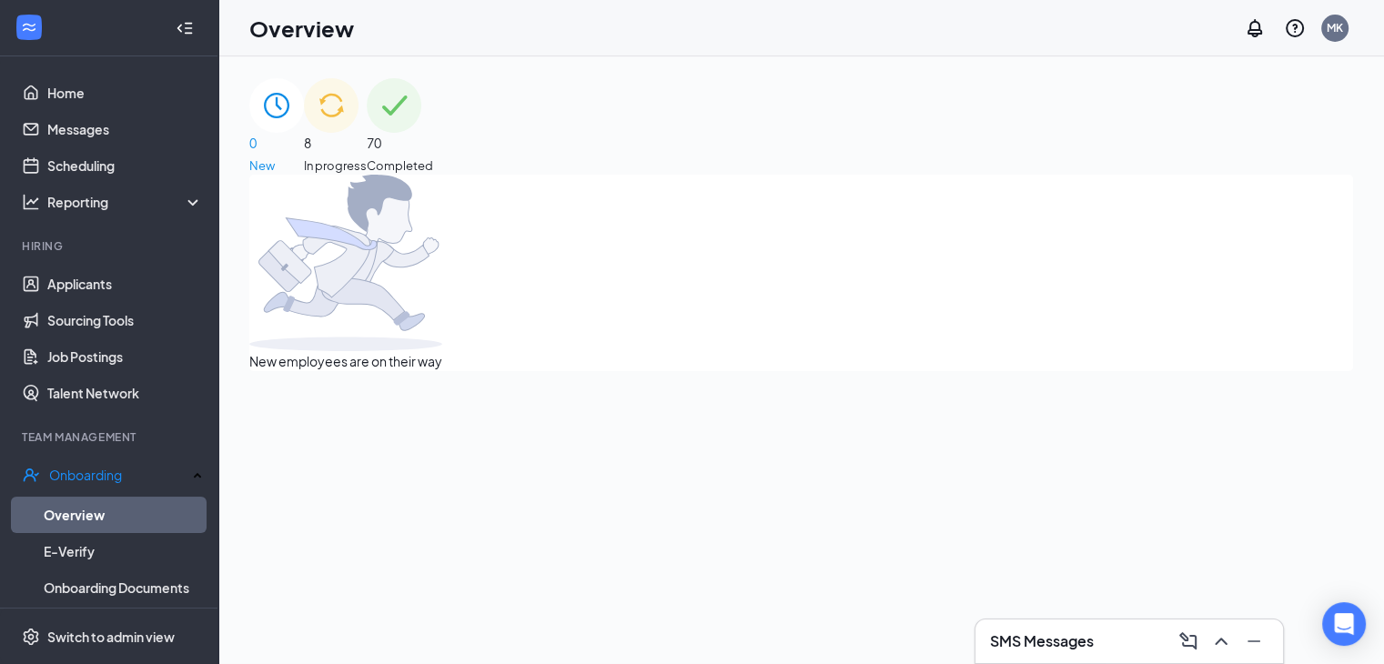
scroll to position [0, 0]
click at [95, 281] on link "Applicants" at bounding box center [125, 284] width 156 height 36
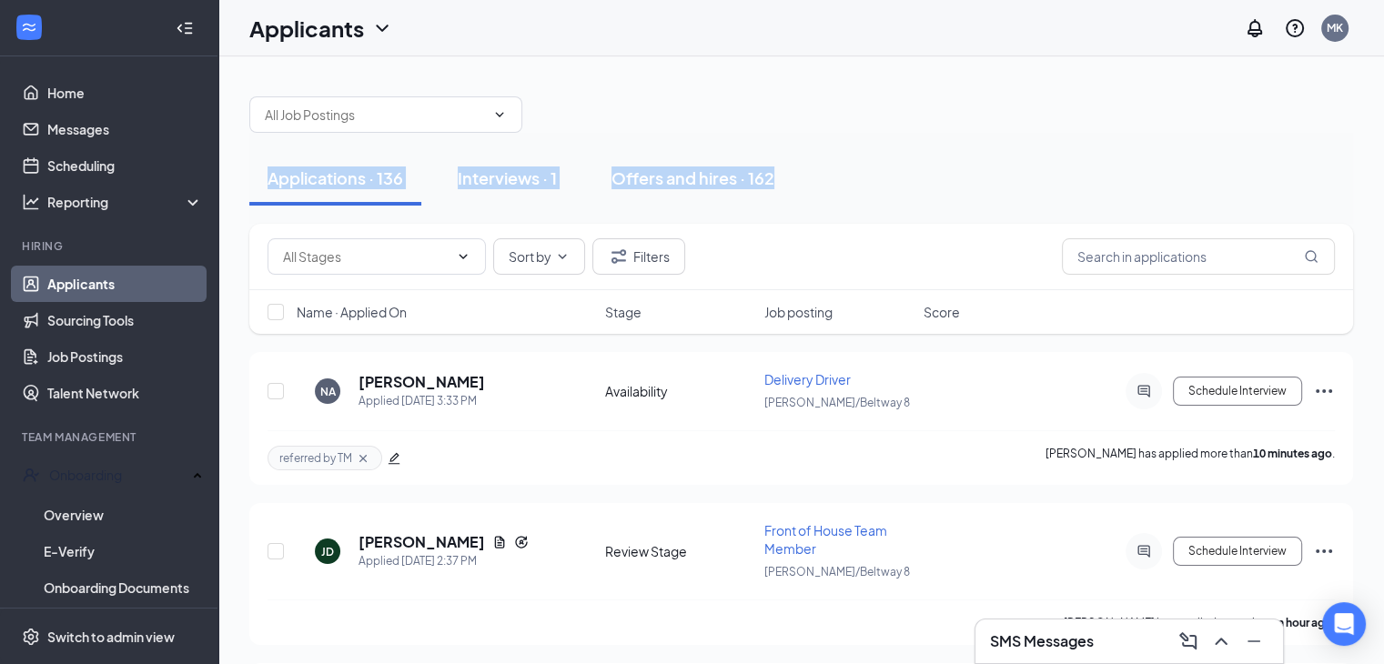
drag, startPoint x: 1382, startPoint y: 75, endPoint x: 1395, endPoint y: 183, distance: 109.1
click at [1384, 209] on html "Home Messages Scheduling Reporting Hiring Applicants Sourcing Tools Job Posting…" at bounding box center [692, 332] width 1384 height 664
click at [640, 172] on div "Offers and hires · 162" at bounding box center [692, 177] width 163 height 23
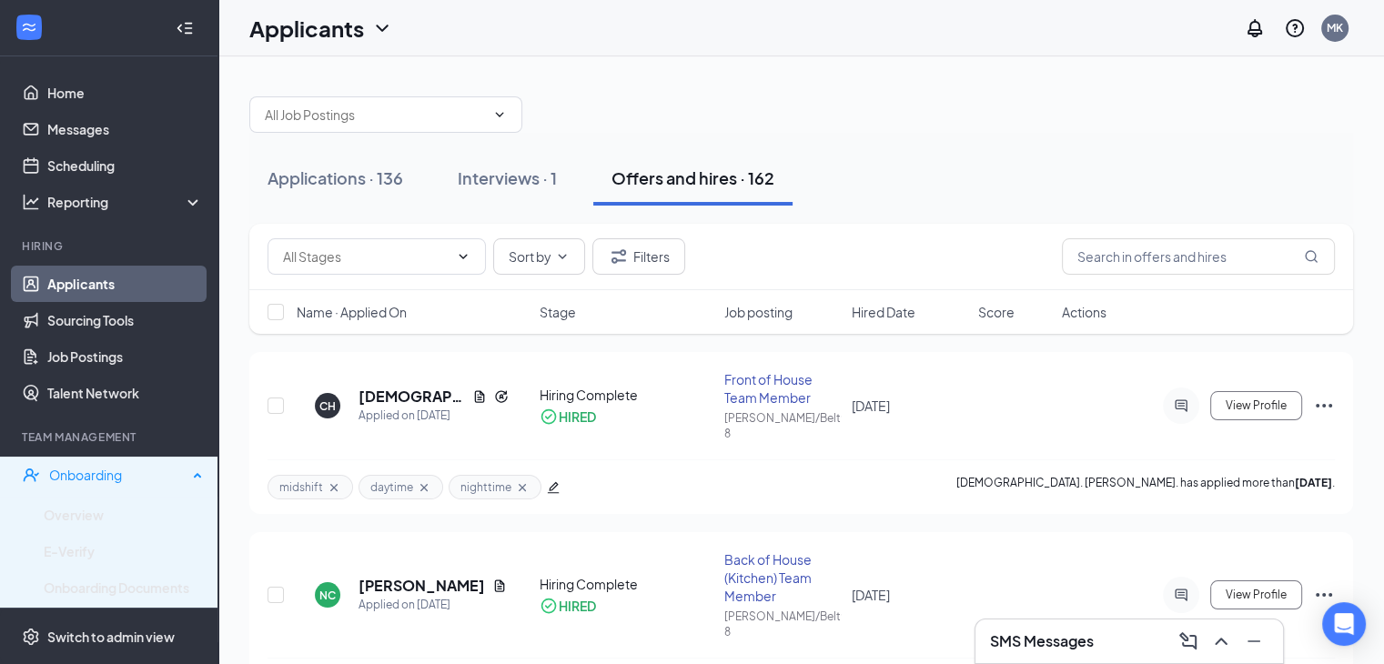
click at [96, 463] on div "Onboarding" at bounding box center [109, 475] width 218 height 36
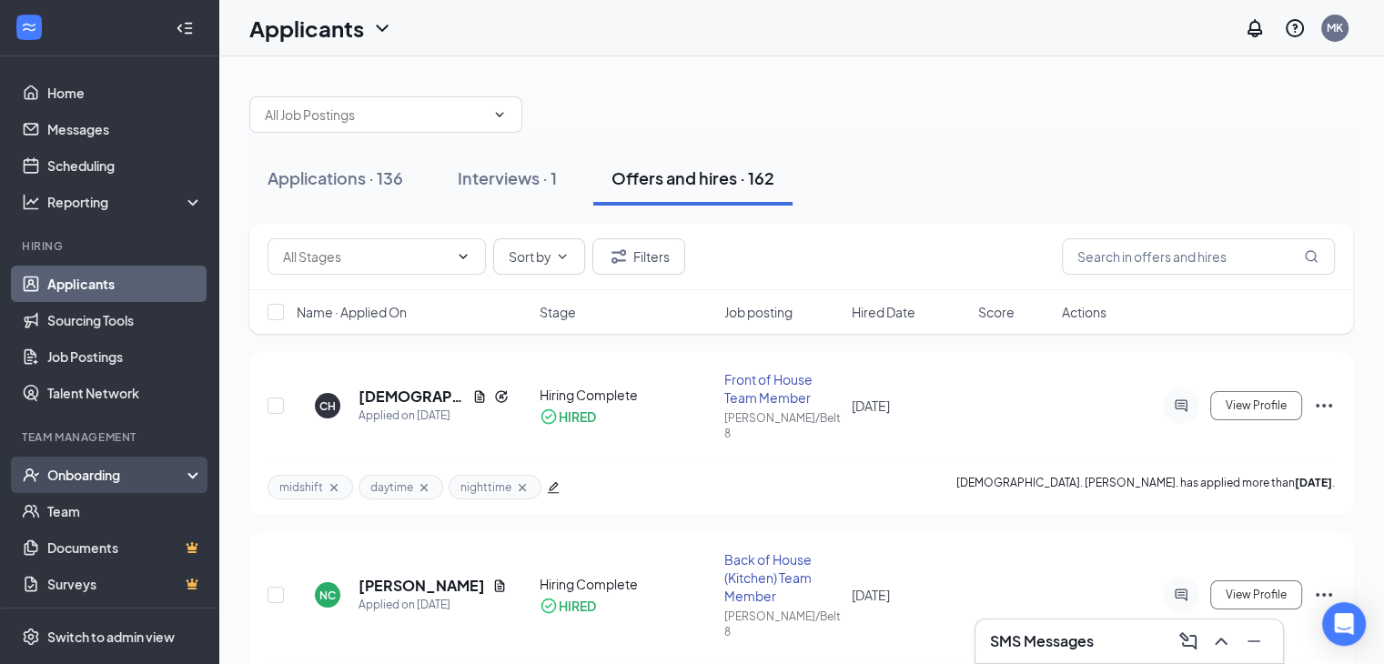
click at [58, 473] on div "Onboarding" at bounding box center [117, 475] width 140 height 18
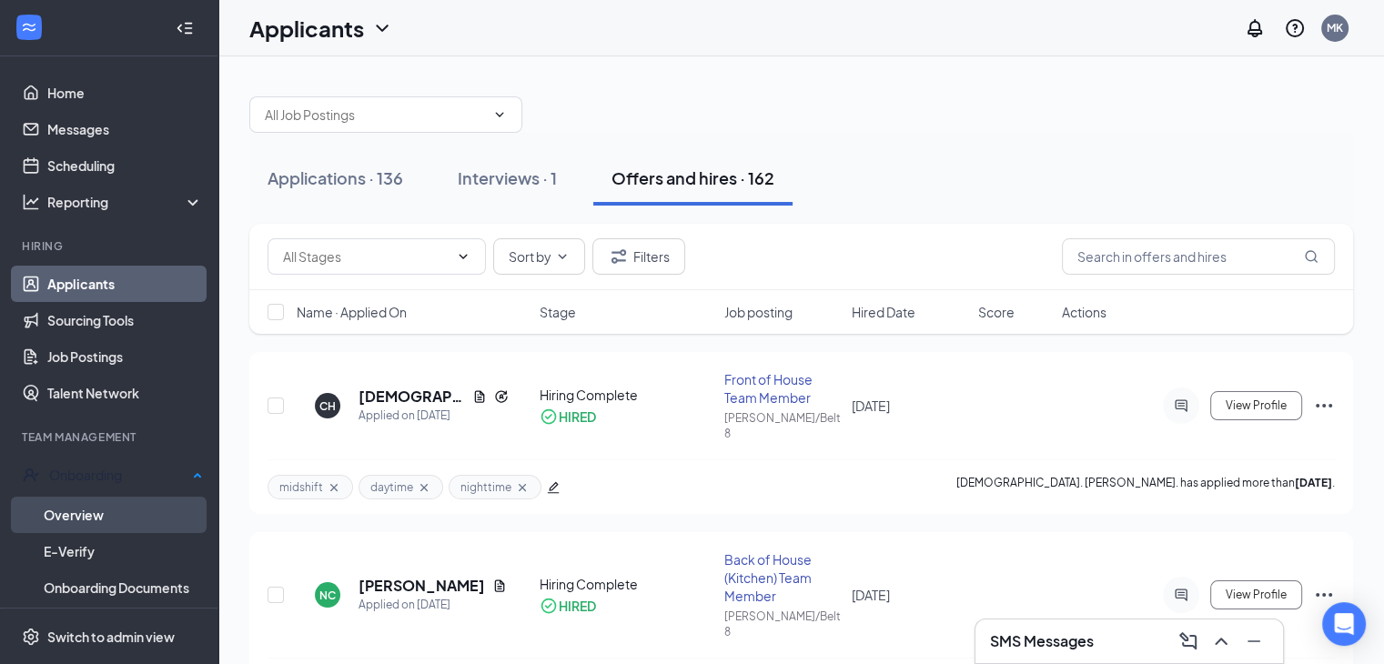
click at [66, 504] on link "Overview" at bounding box center [123, 515] width 159 height 36
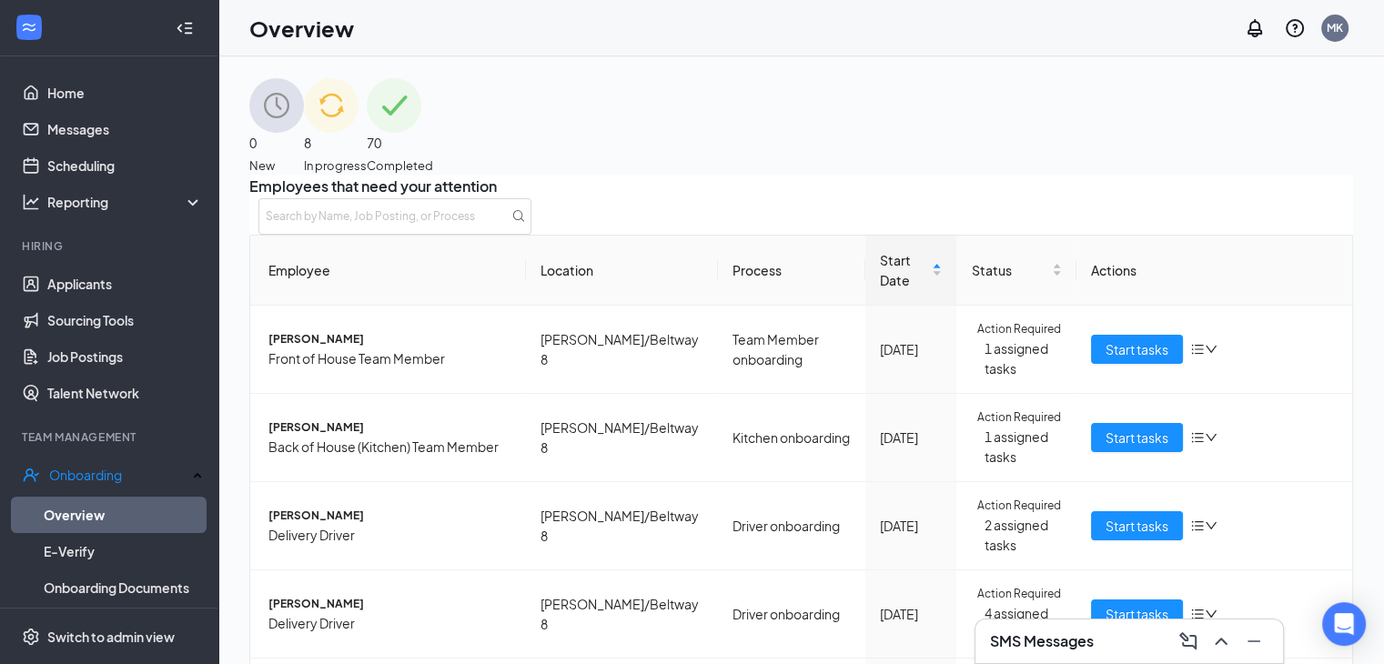
scroll to position [546, 0]
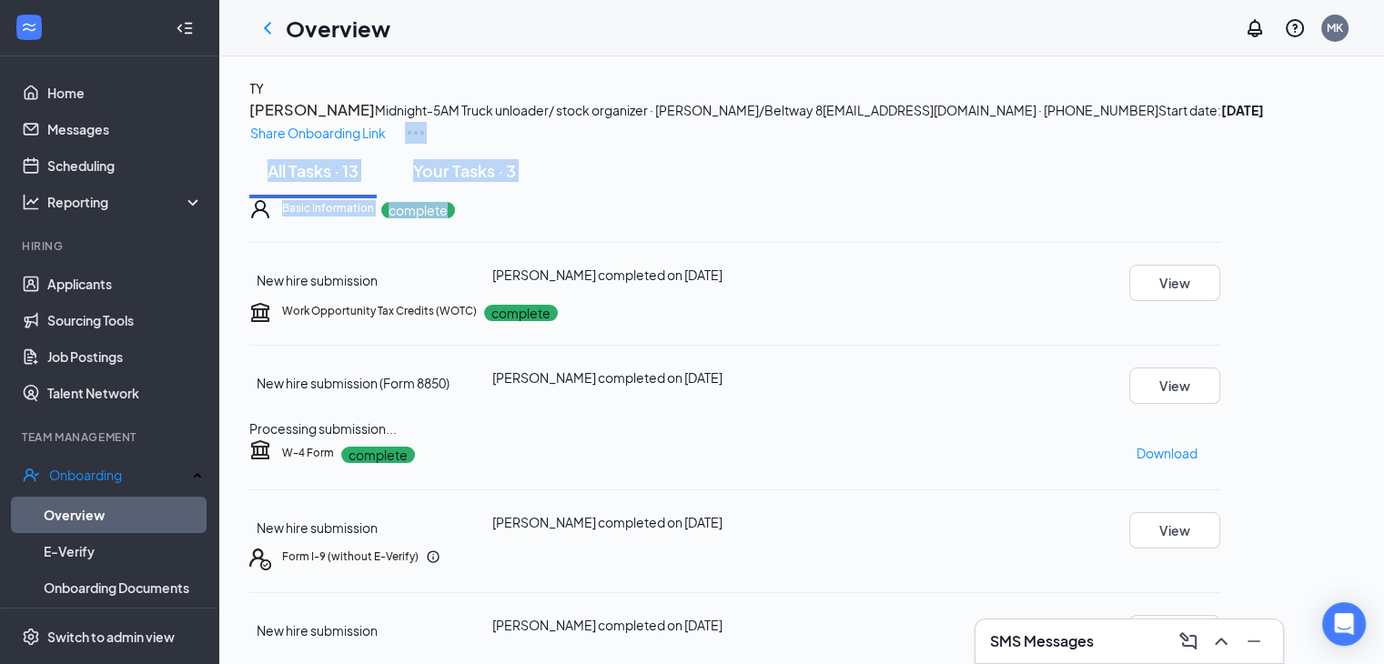
drag, startPoint x: 1379, startPoint y: 205, endPoint x: 1378, endPoint y: 270, distance: 65.5
click at [1384, 347] on html "Home Messages Scheduling Reporting Hiring Applicants Sourcing Tools Job Posting…" at bounding box center [692, 332] width 1384 height 664
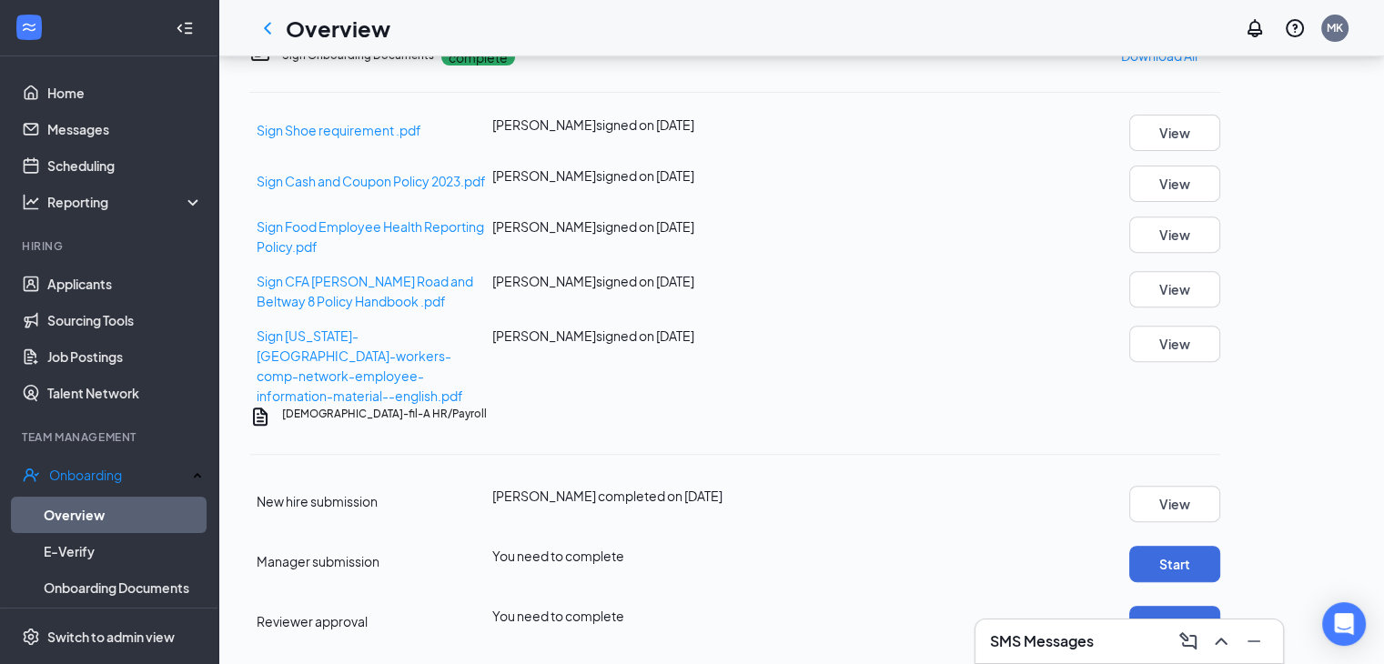
scroll to position [972, 0]
click at [1220, 546] on button "Start" at bounding box center [1174, 564] width 91 height 36
click at [1220, 606] on button "Start" at bounding box center [1174, 624] width 91 height 36
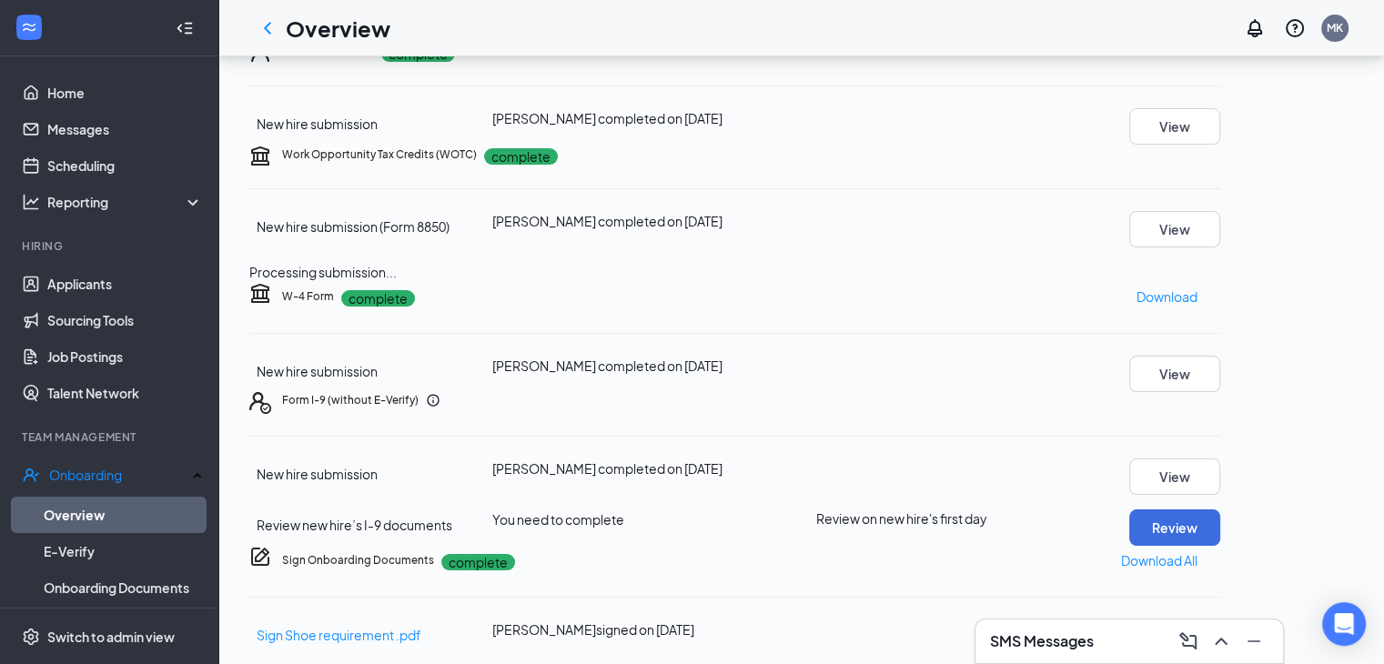
scroll to position [124, 0]
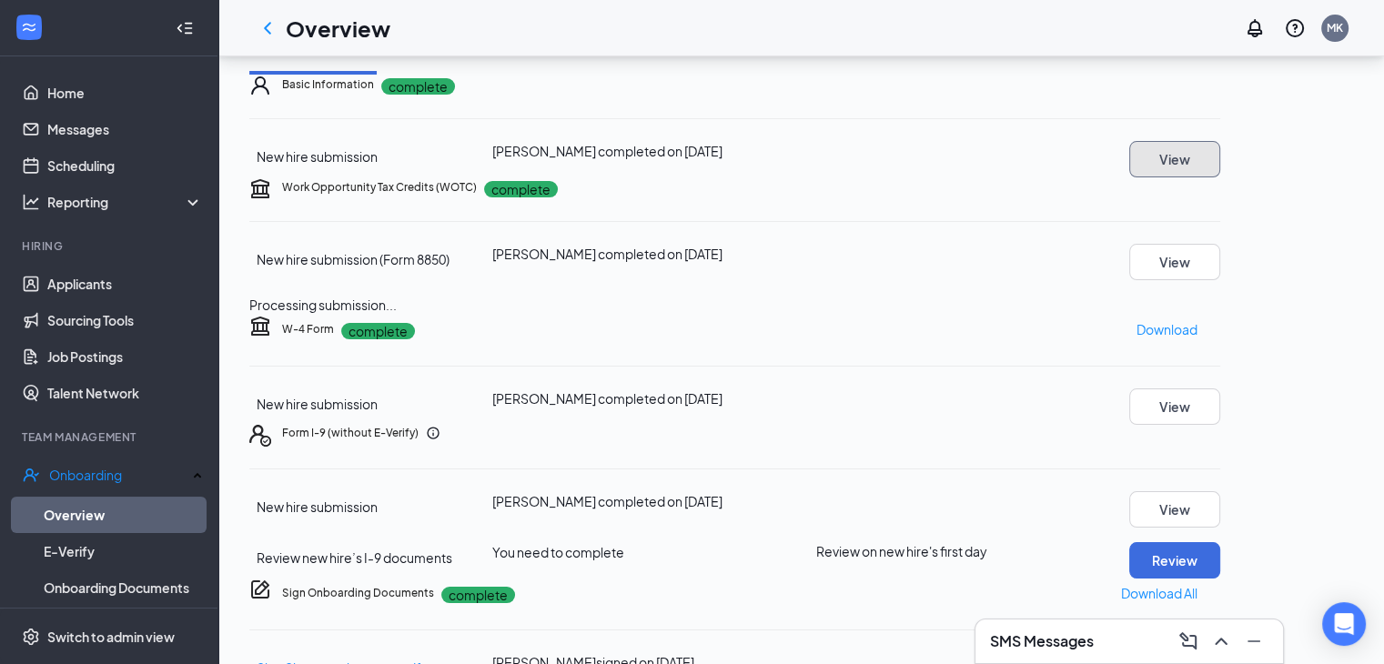
click at [1220, 177] on button "View" at bounding box center [1174, 159] width 91 height 36
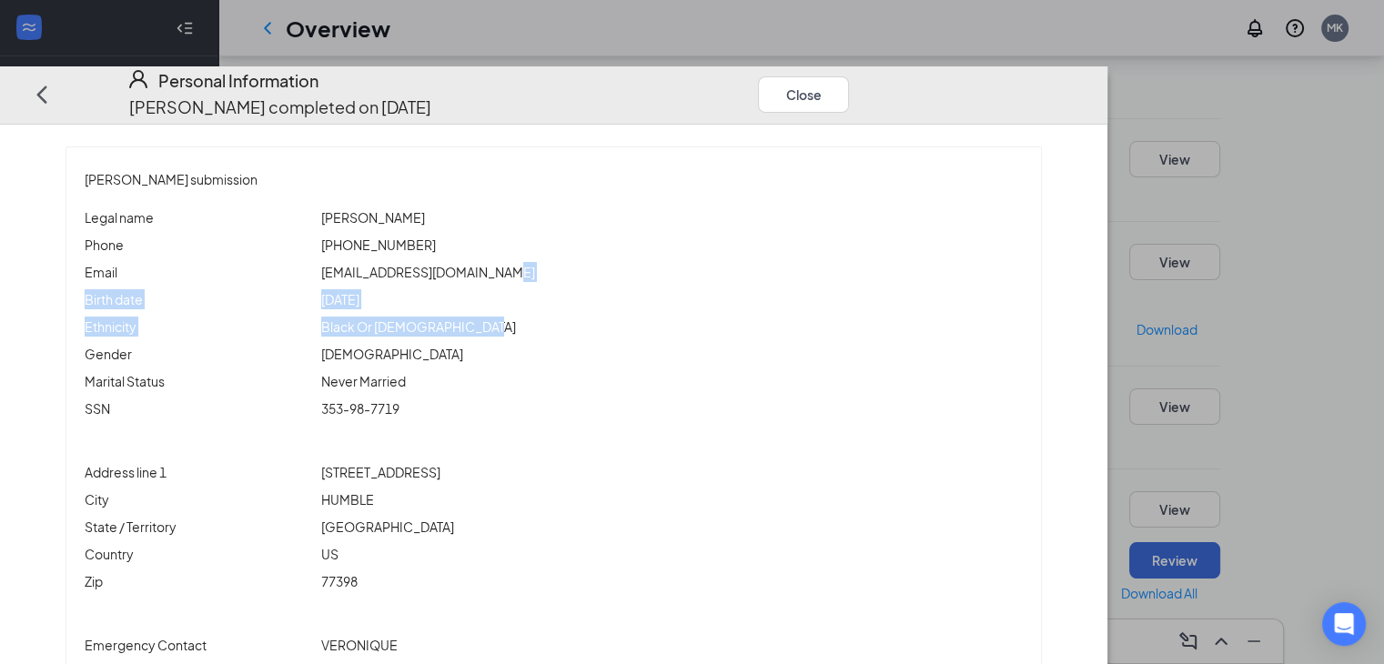
drag, startPoint x: 1368, startPoint y: 246, endPoint x: 1381, endPoint y: 303, distance: 58.7
click at [1107, 303] on div "[PERSON_NAME] submission Legal name [PERSON_NAME] Phone [PHONE_NUMBER] Email [E…" at bounding box center [553, 394] width 1107 height 539
click at [1078, 277] on div "[PERSON_NAME] submission Legal name [PERSON_NAME] Phone [PHONE_NUMBER] Email [E…" at bounding box center [553, 442] width 1049 height 593
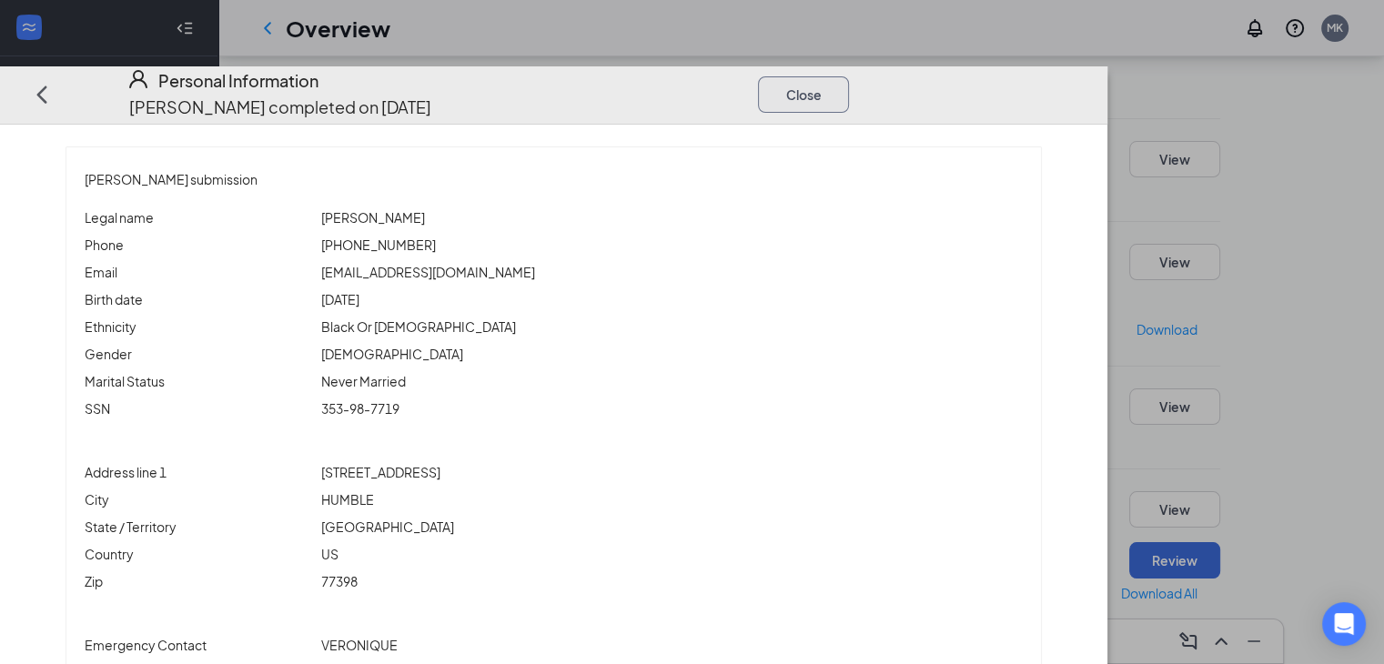
click at [849, 76] on button "Close" at bounding box center [803, 94] width 91 height 36
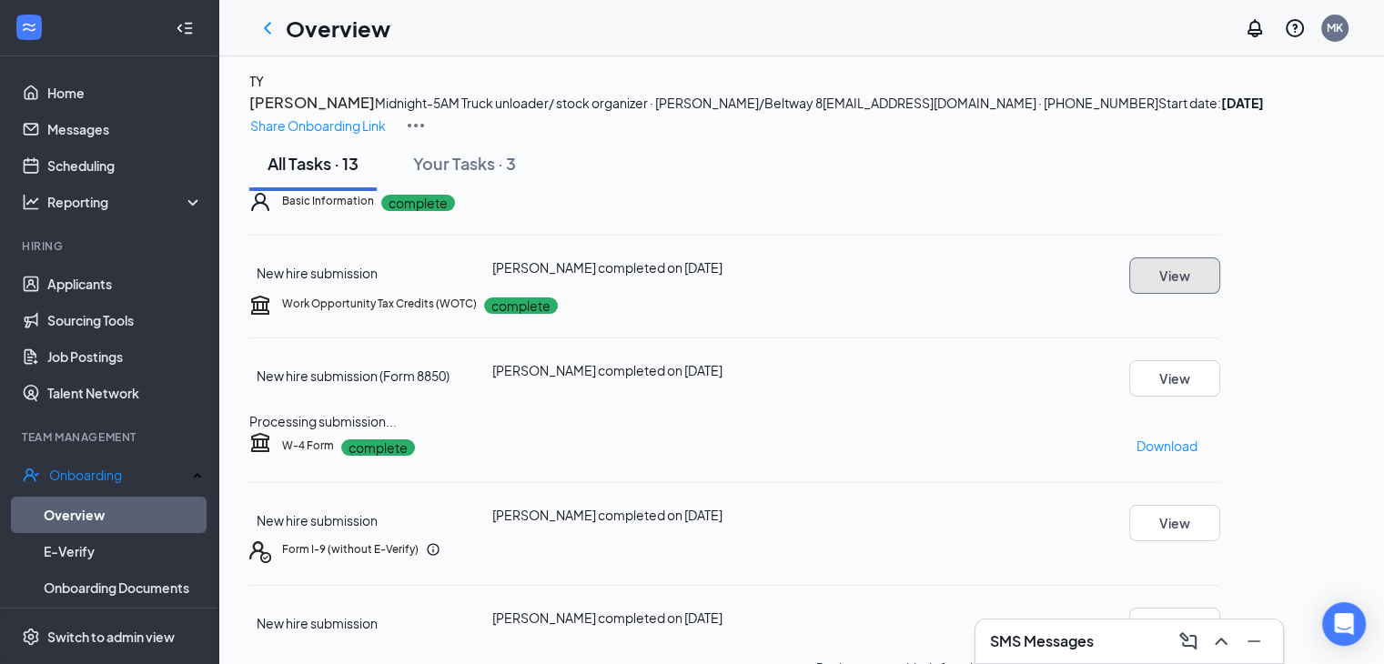
scroll to position [0, 0]
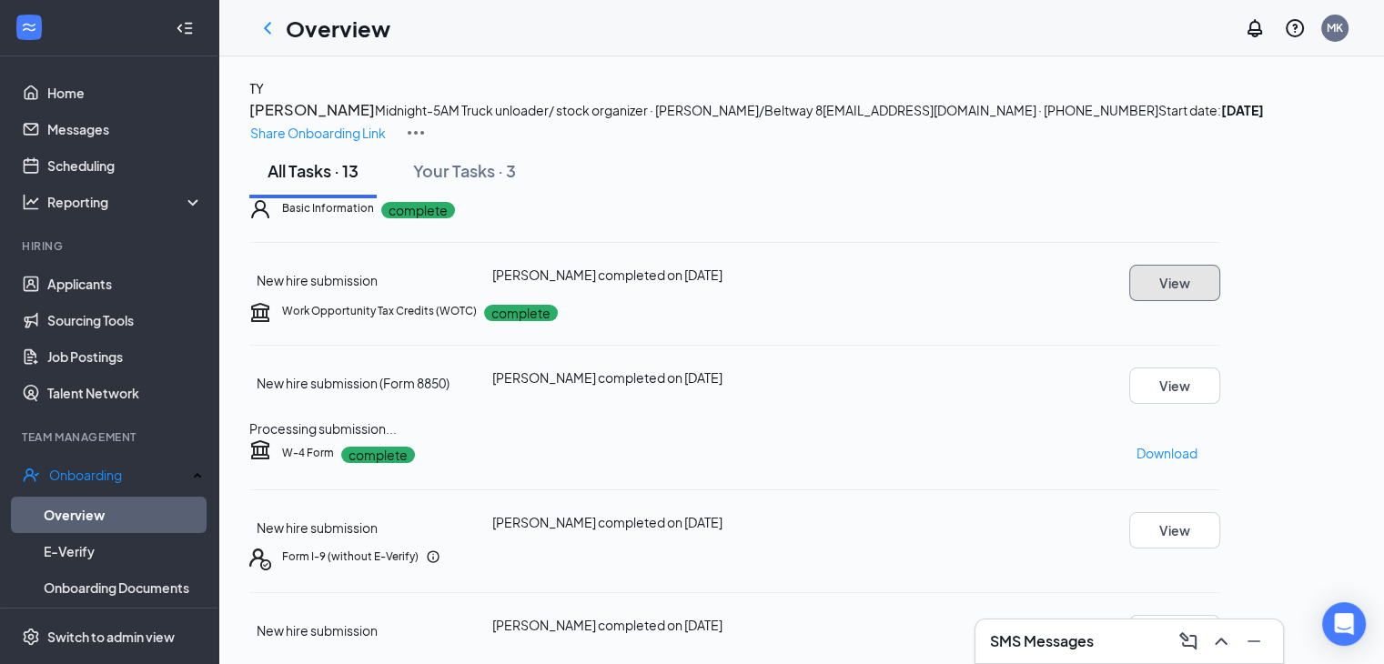
click at [1220, 301] on button "View" at bounding box center [1174, 283] width 91 height 36
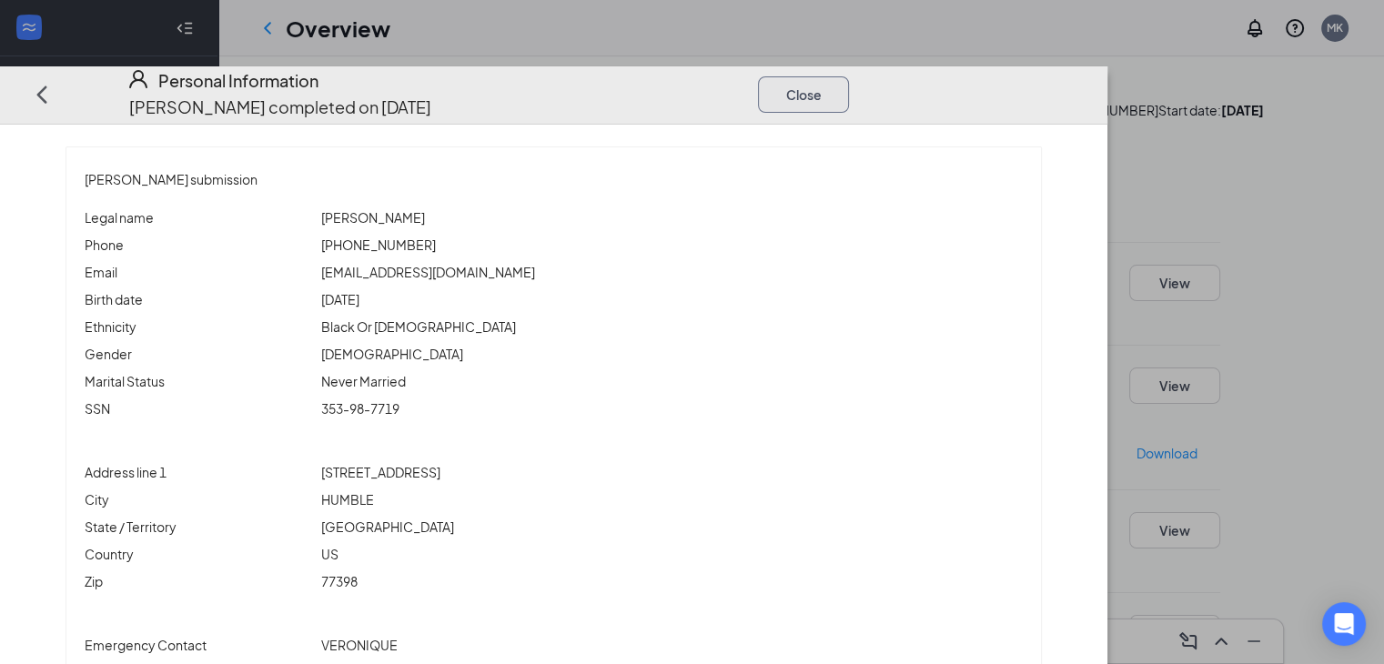
click at [849, 76] on button "Close" at bounding box center [803, 94] width 91 height 36
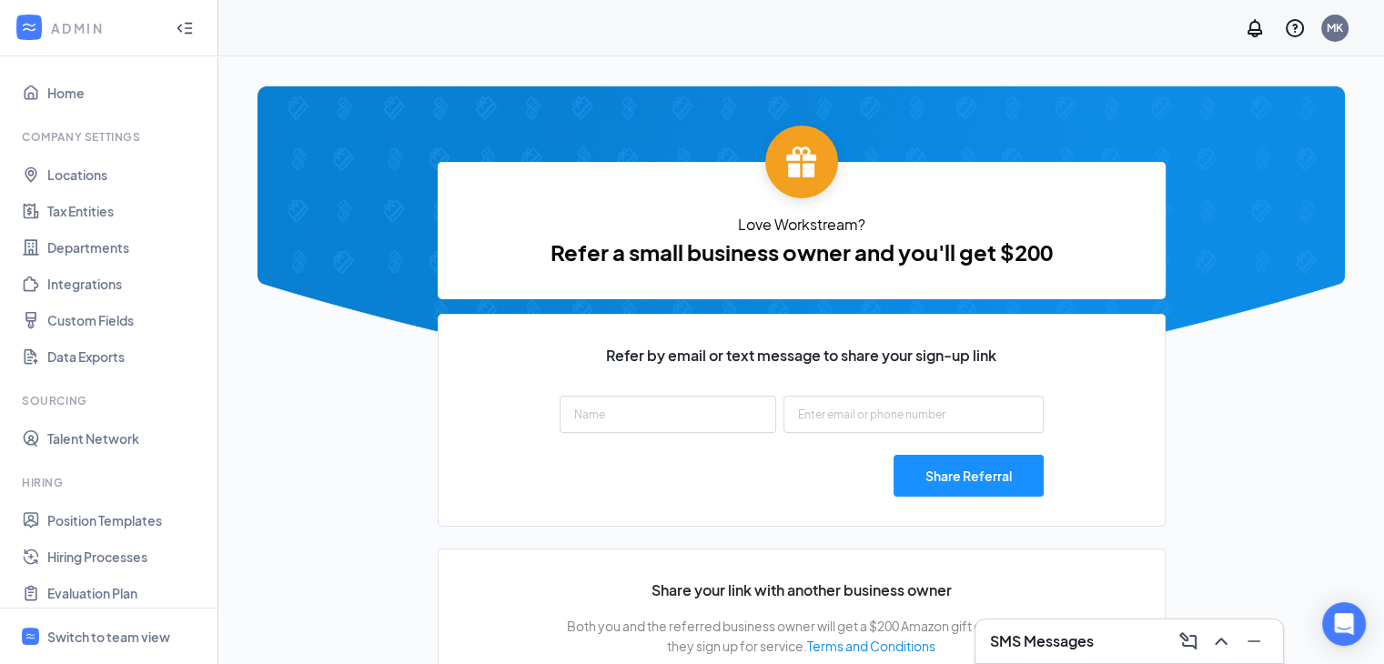
type input "[URL][DOMAIN_NAME]"
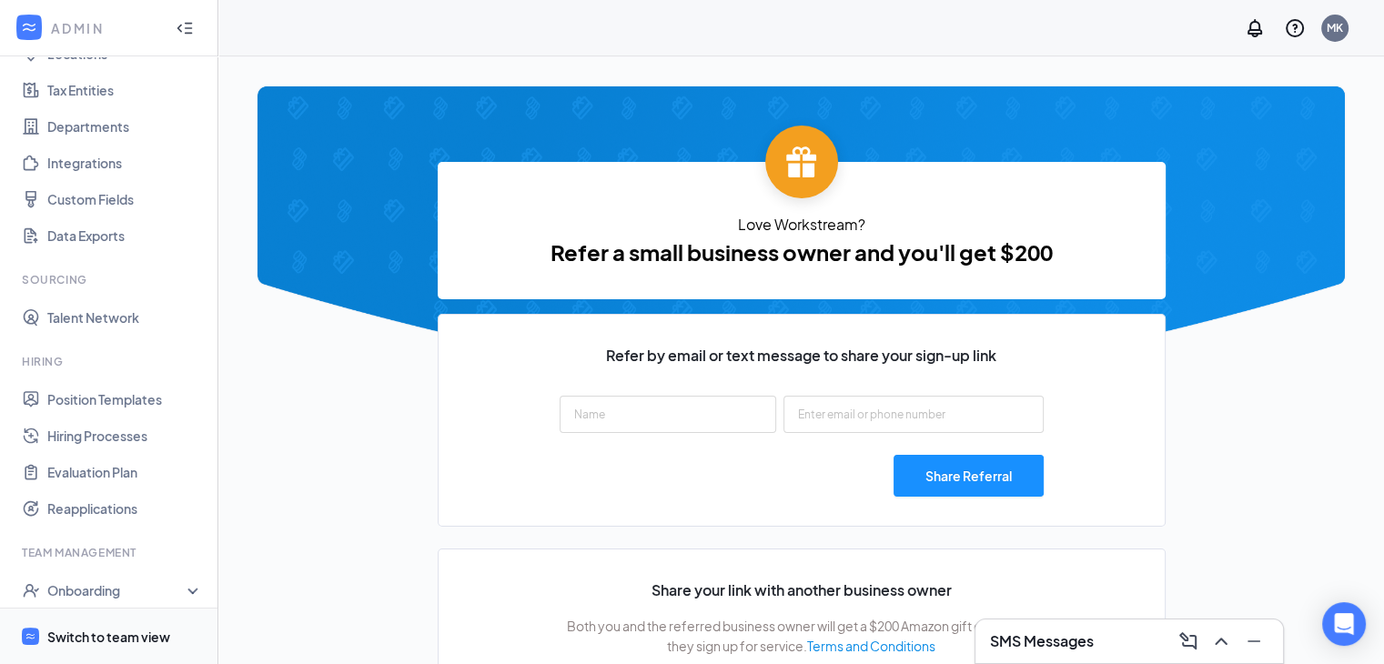
click at [152, 649] on span "Switch to team view" at bounding box center [125, 636] width 156 height 55
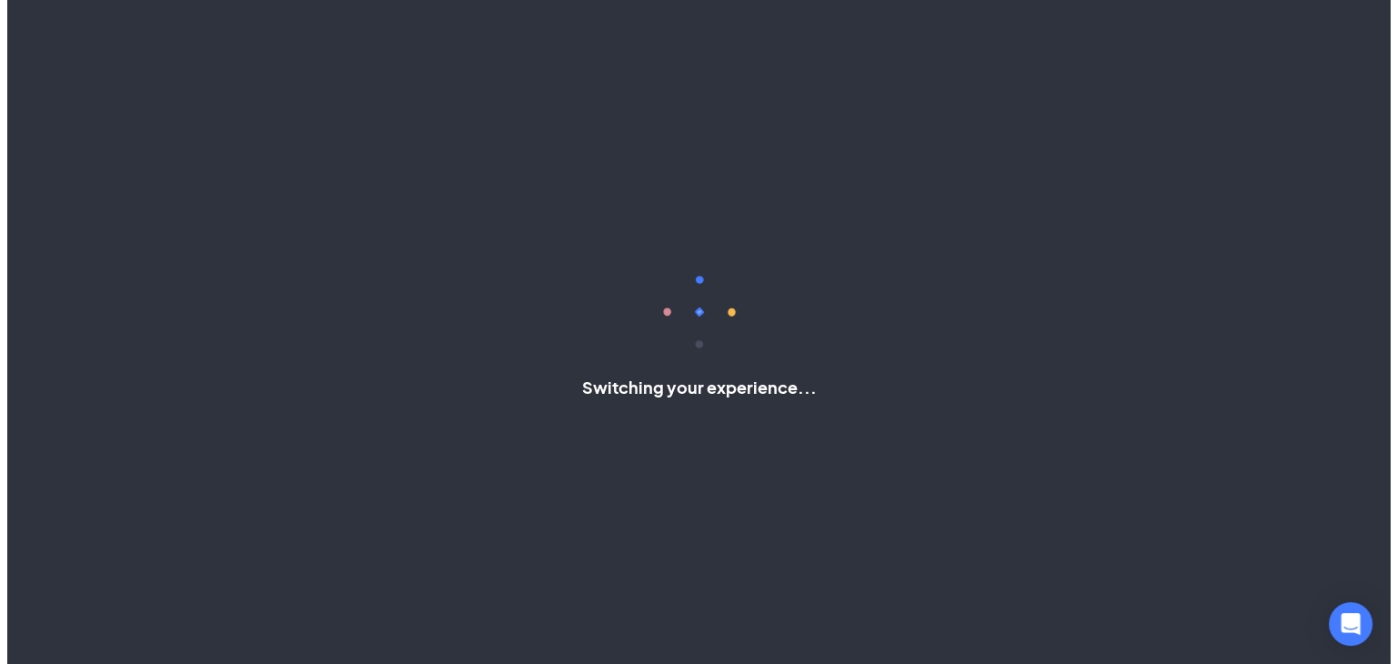
scroll to position [2, 0]
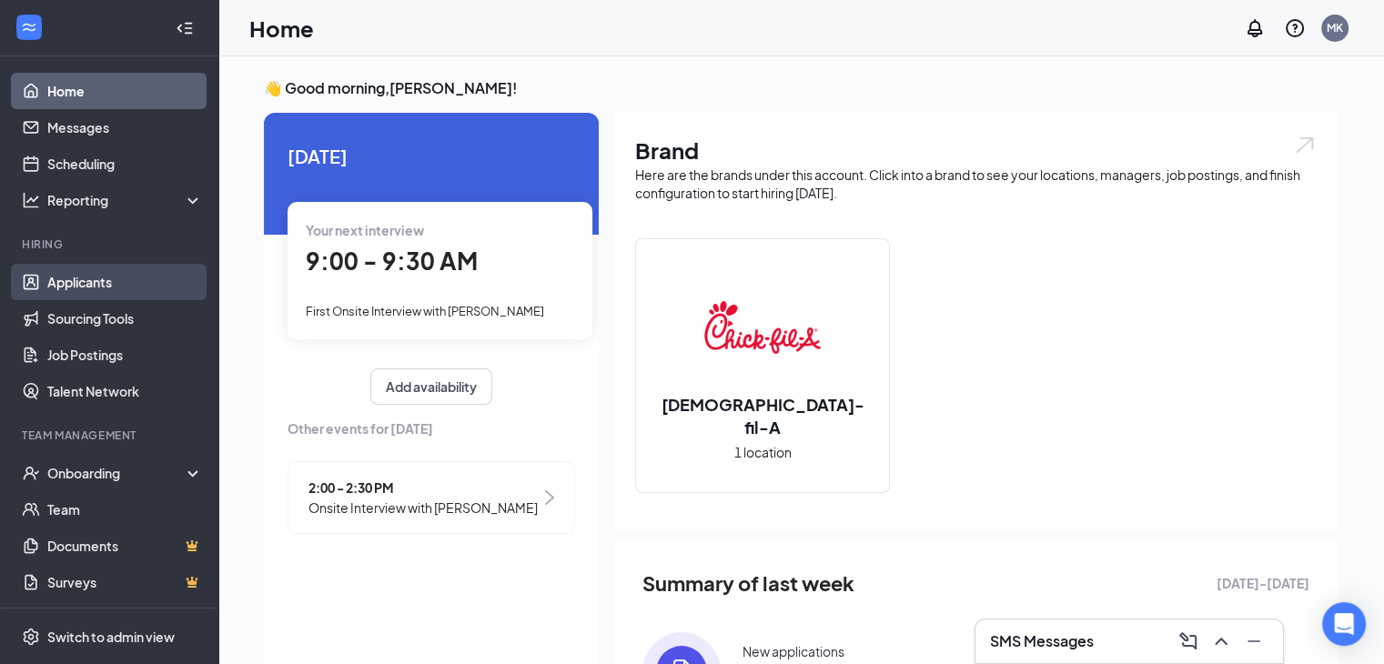
click at [126, 279] on link "Applicants" at bounding box center [125, 282] width 156 height 36
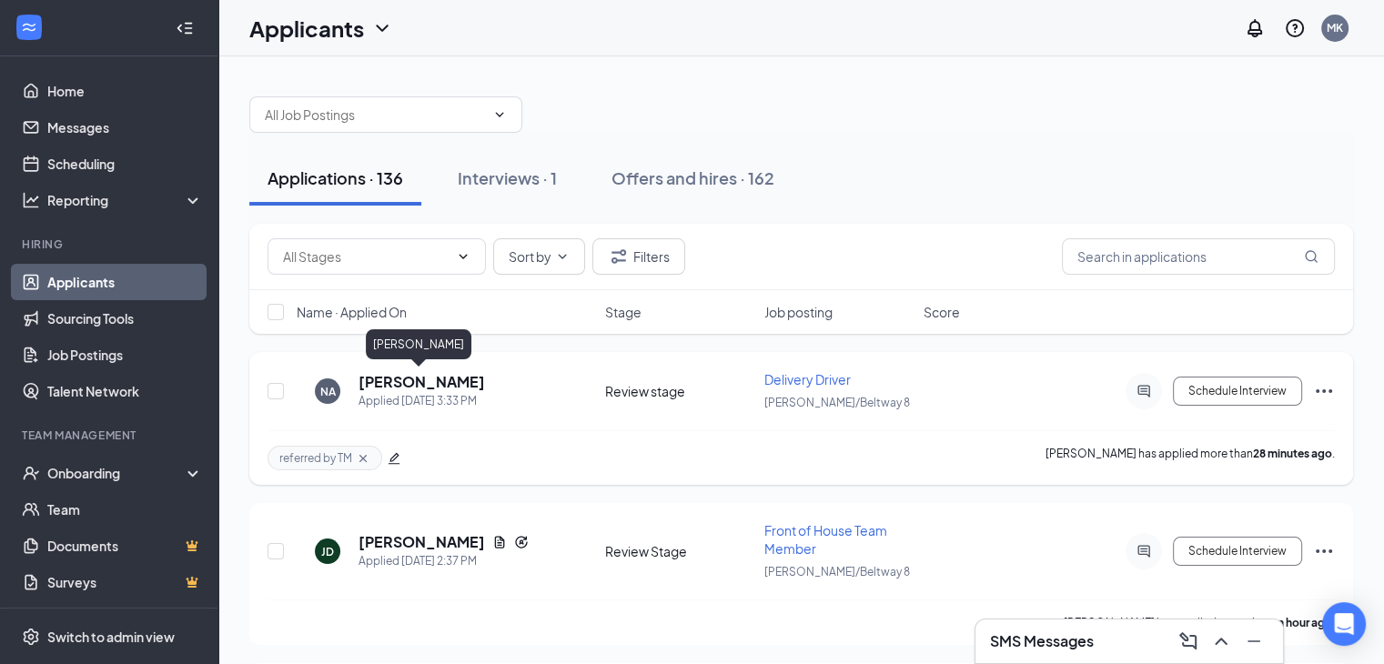
click at [409, 374] on h5 "[PERSON_NAME]" at bounding box center [421, 382] width 126 height 20
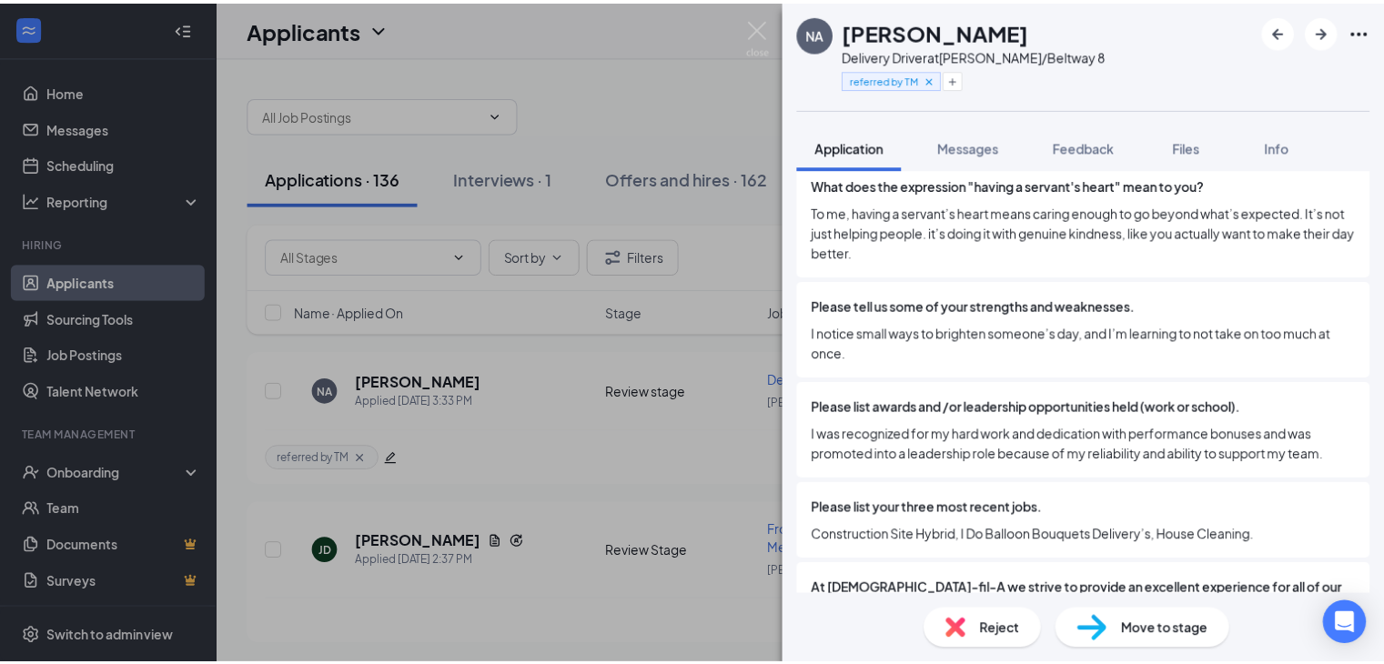
scroll to position [1238, 0]
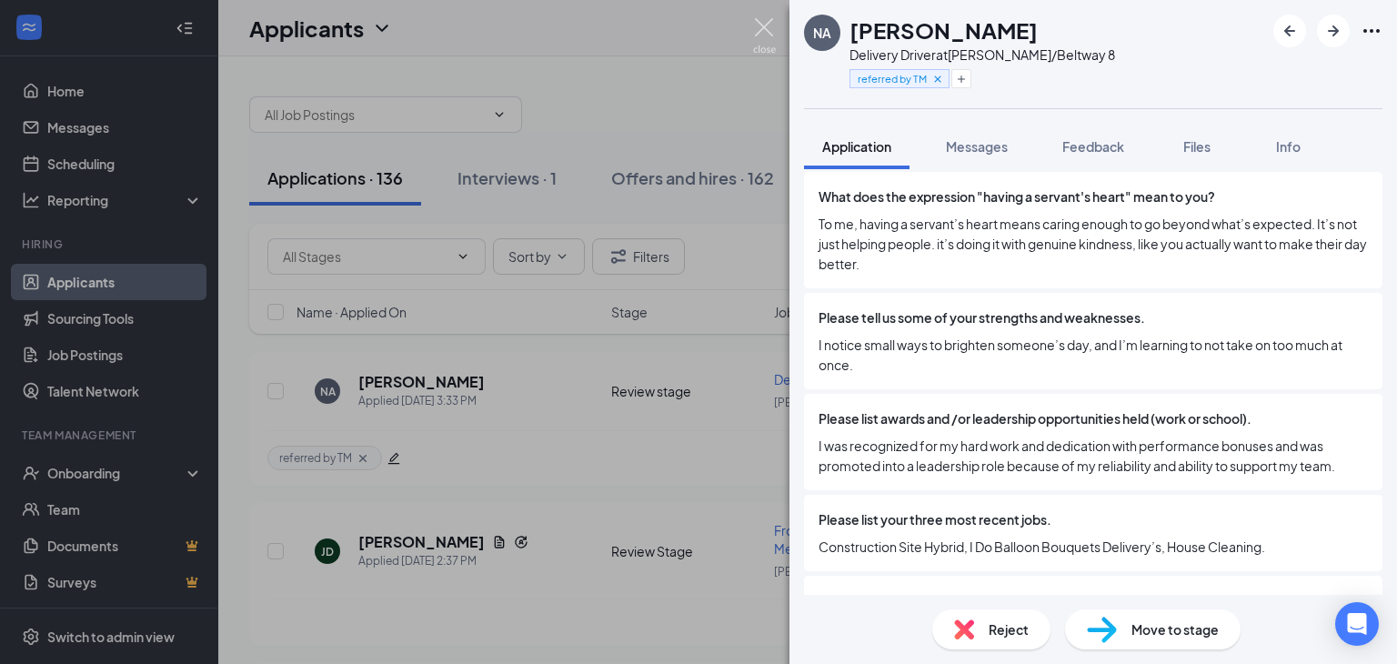
click at [760, 22] on img at bounding box center [764, 35] width 23 height 35
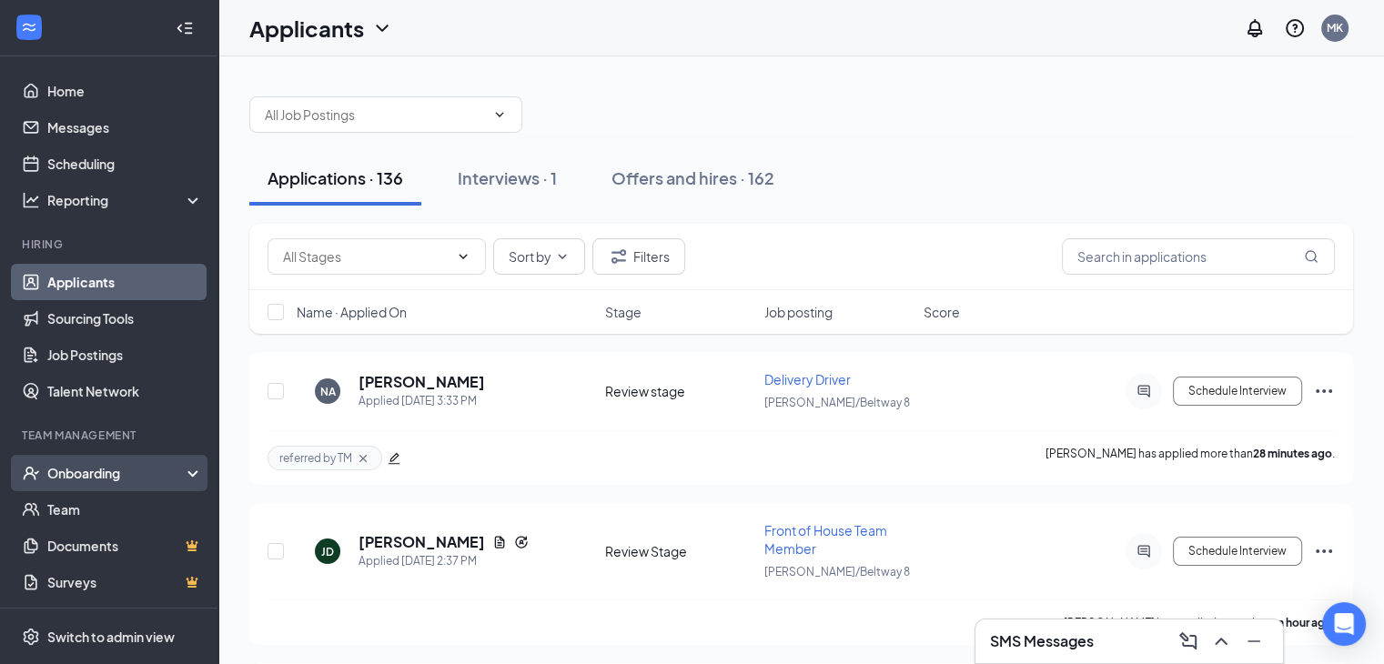
click at [144, 468] on div "Onboarding" at bounding box center [117, 473] width 140 height 18
click at [125, 503] on link "Overview" at bounding box center [125, 509] width 156 height 36
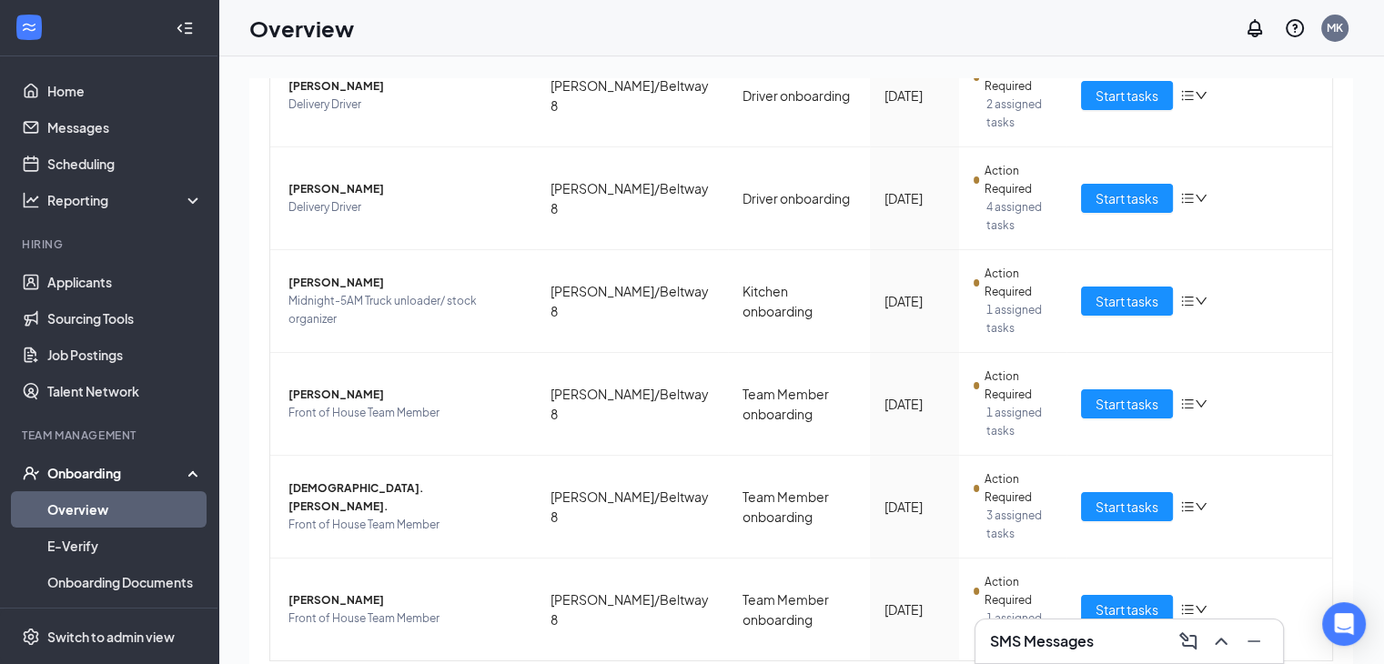
scroll to position [524, 0]
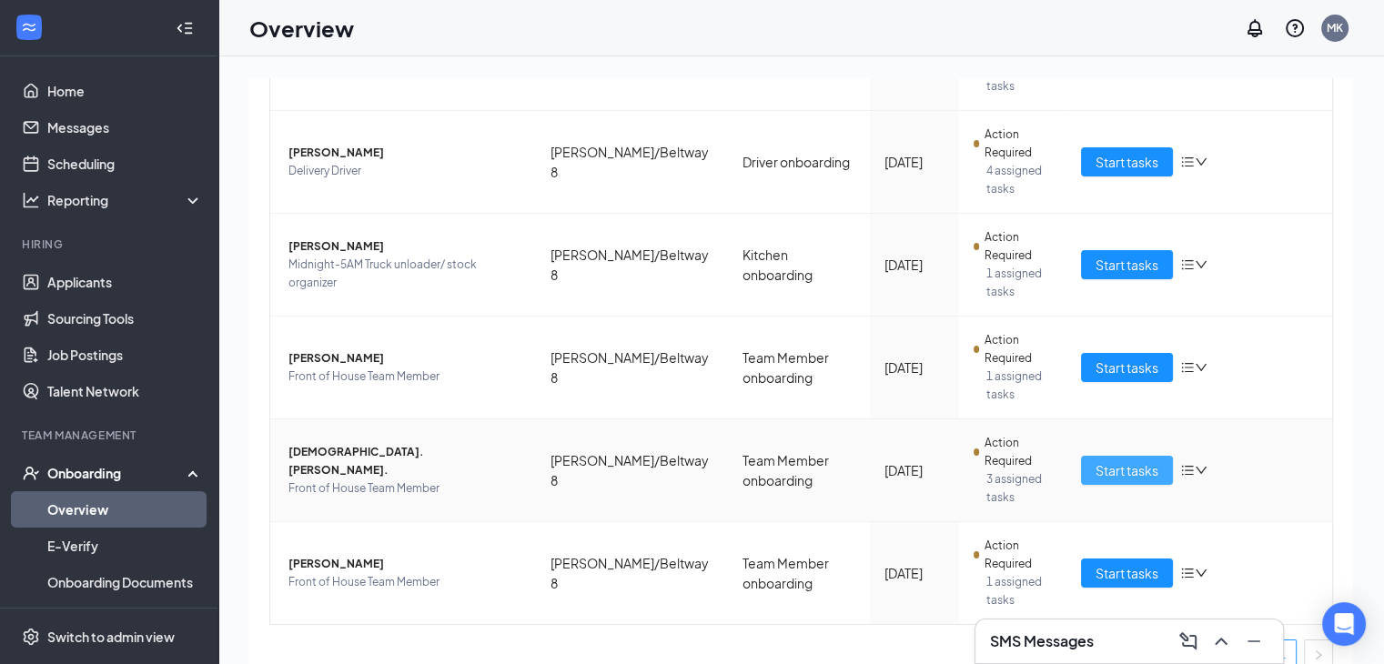
click at [1121, 478] on span "Start tasks" at bounding box center [1126, 470] width 63 height 20
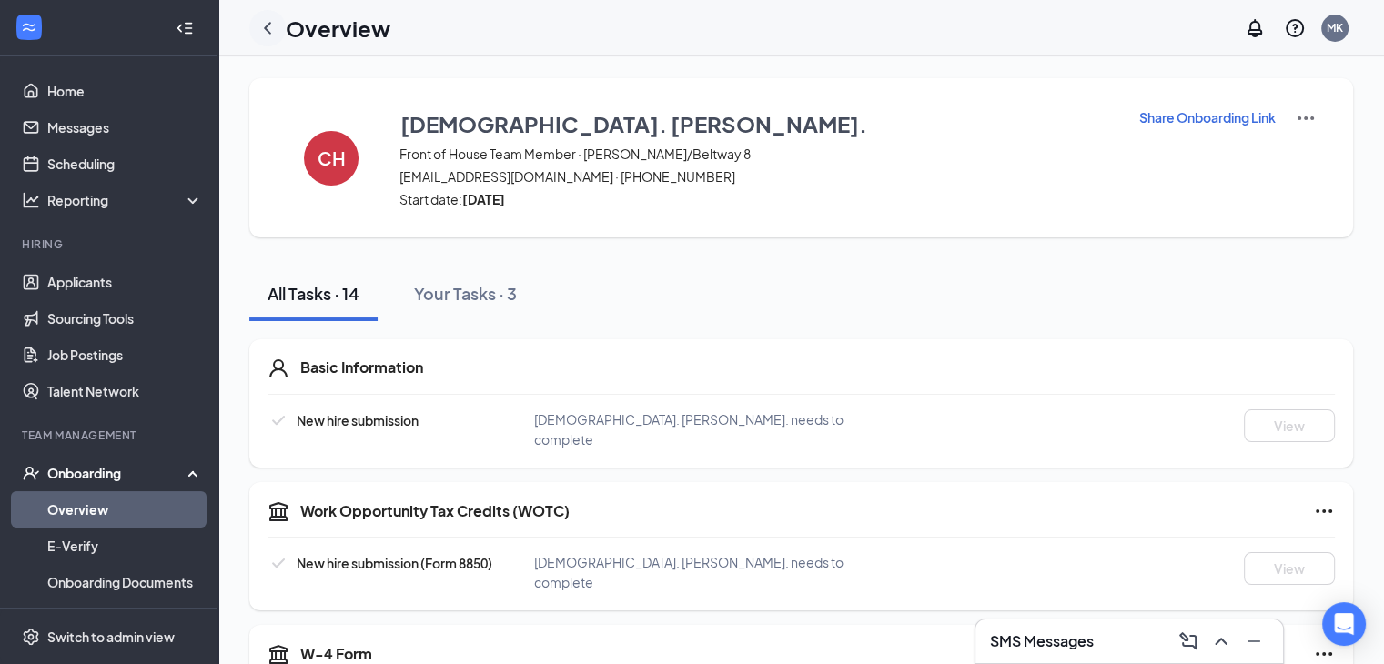
click at [269, 26] on icon "ChevronLeft" at bounding box center [268, 28] width 22 height 22
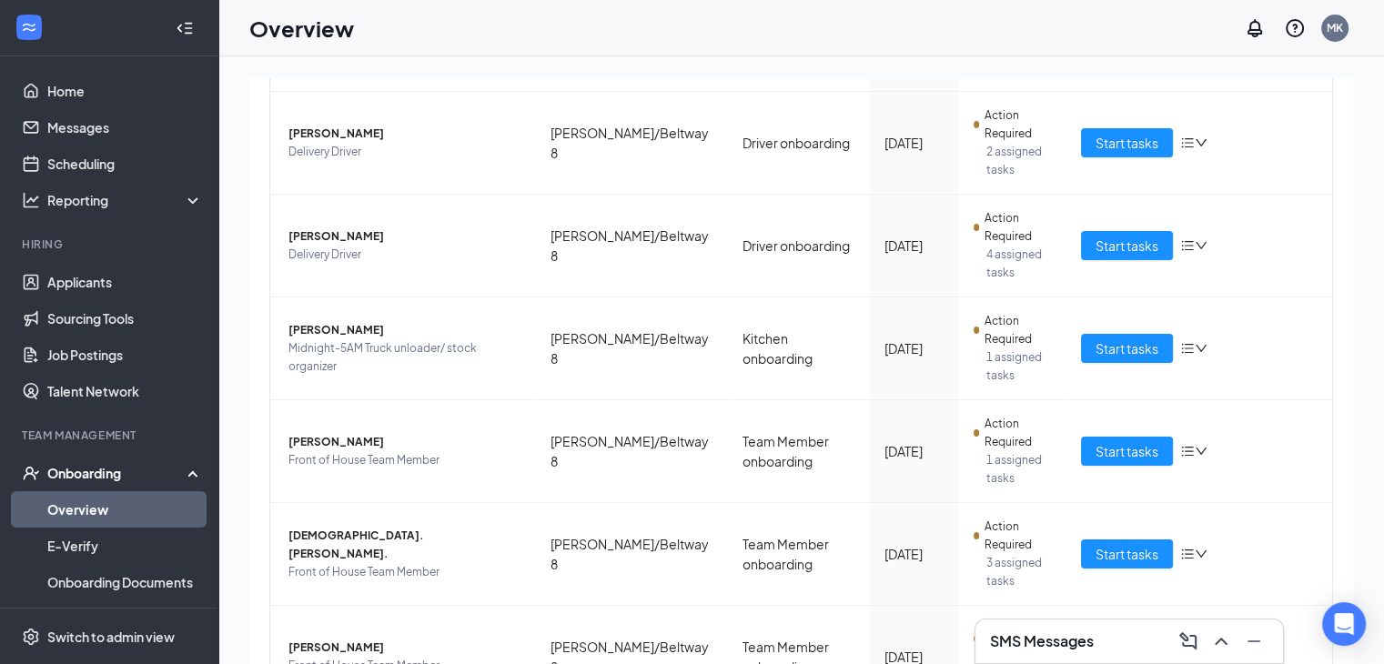
scroll to position [546, 0]
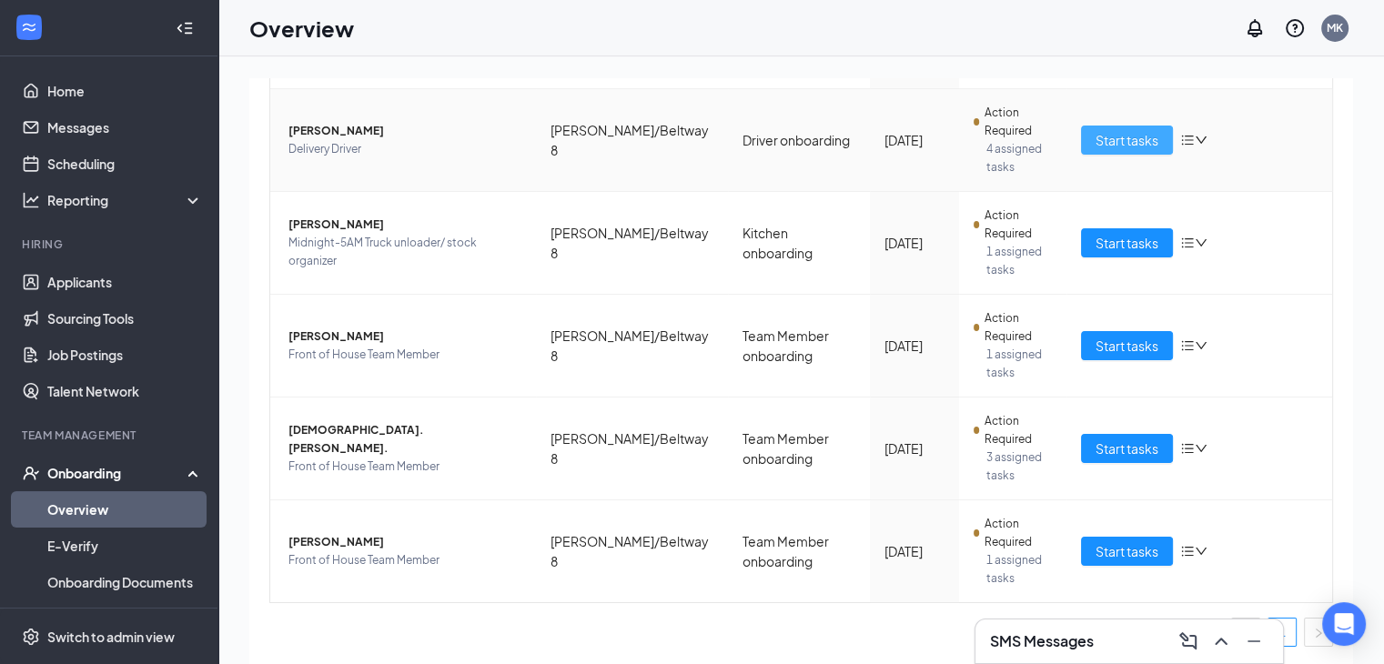
click at [1122, 141] on span "Start tasks" at bounding box center [1126, 140] width 63 height 20
